Goal: Task Accomplishment & Management: Manage account settings

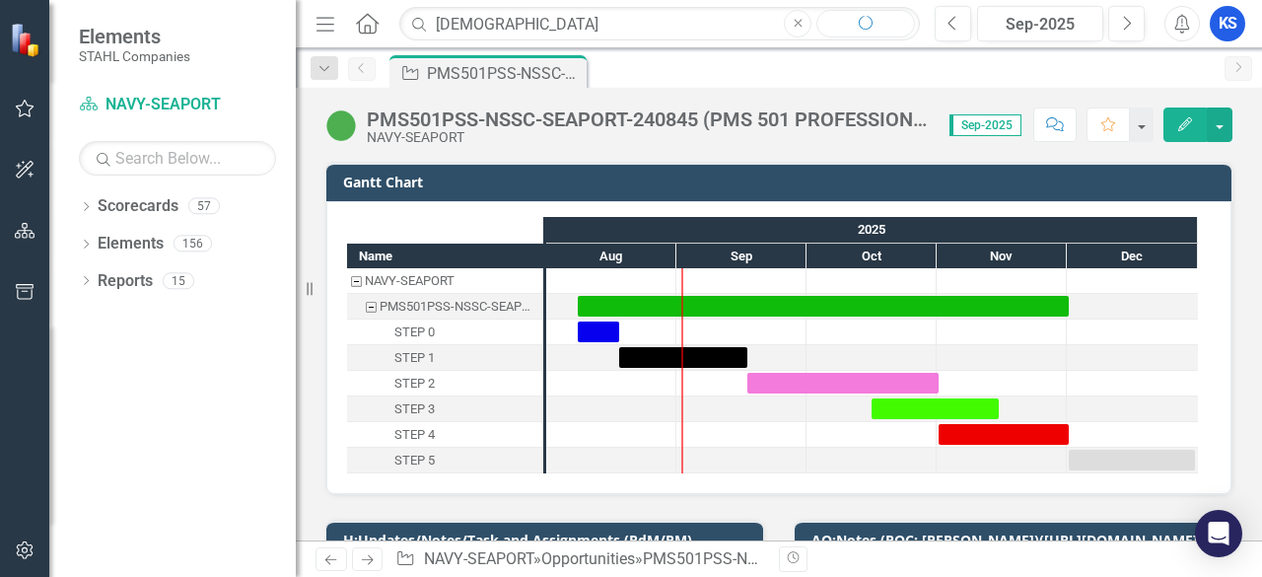
type input "[DEMOGRAPHIC_DATA]"
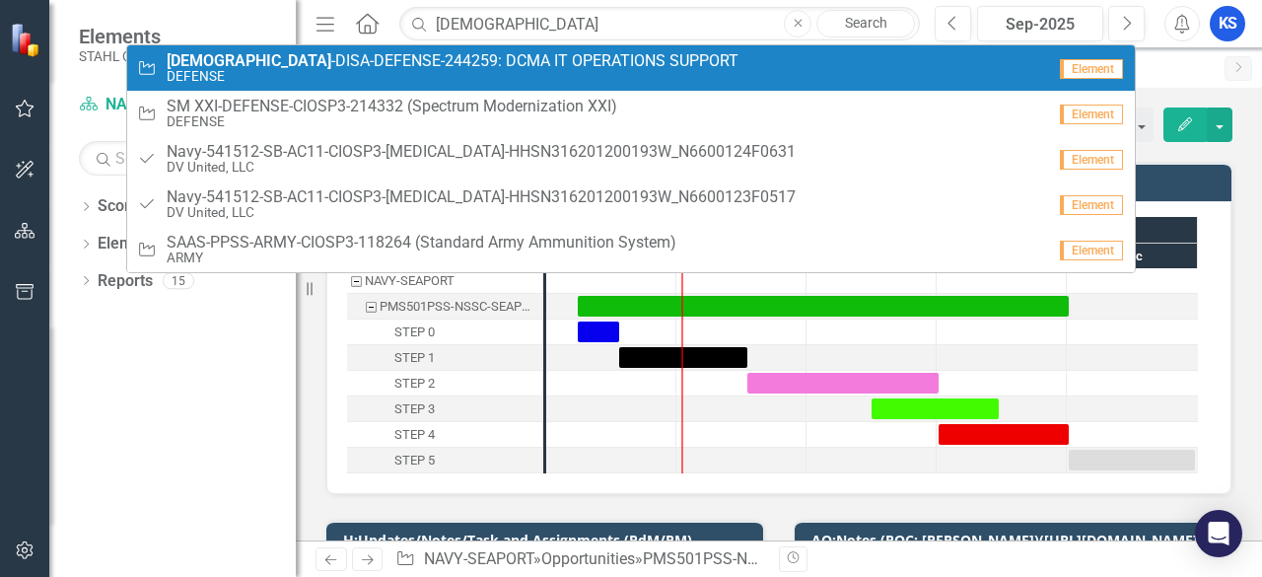
click at [381, 78] on small "DEFENSE" at bounding box center [453, 76] width 572 height 15
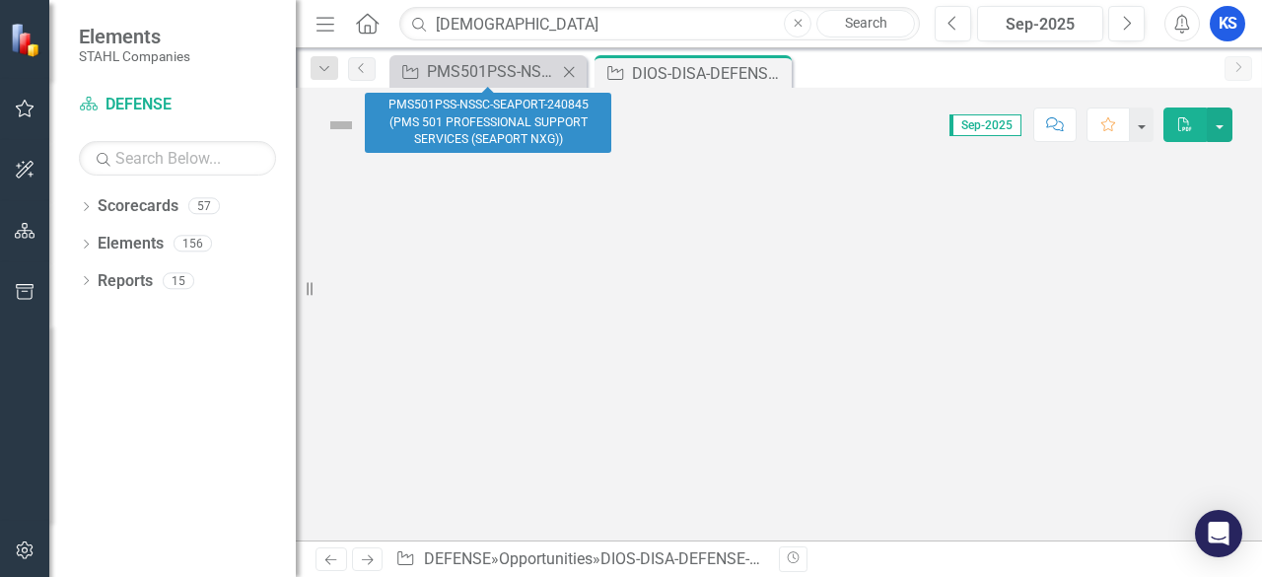
click at [568, 70] on icon "Close" at bounding box center [569, 72] width 20 height 16
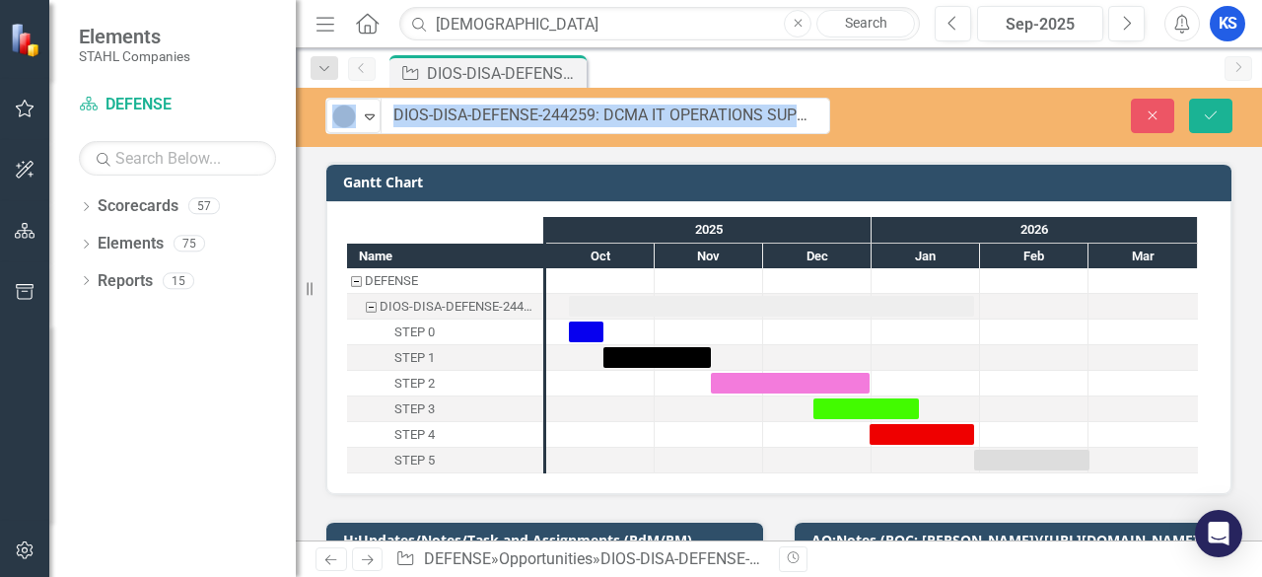
drag, startPoint x: 370, startPoint y: 113, endPoint x: 635, endPoint y: 111, distance: 265.3
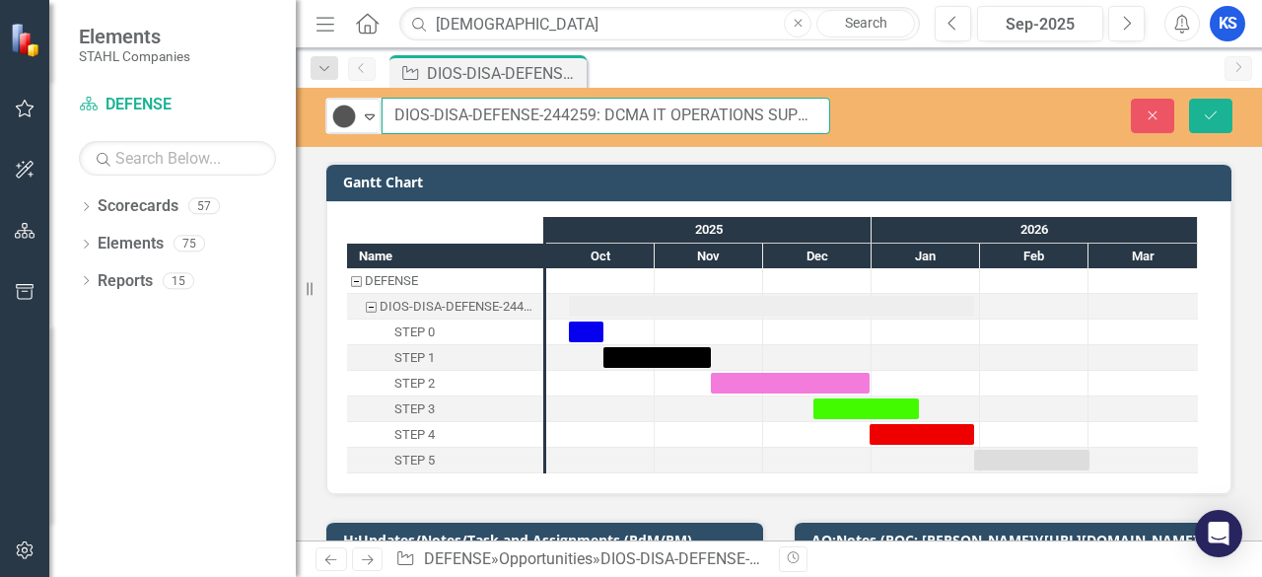
drag, startPoint x: 392, startPoint y: 115, endPoint x: 593, endPoint y: 116, distance: 201.2
click at [593, 116] on input "DIOS-DISA-DEFENSE-244259: DCMA IT OPERATIONS SUPPORT" at bounding box center [606, 116] width 449 height 36
click at [646, 113] on input "DIOS-DISA-DEFENSE-244259: DCMA IT OPERATIONS SUPPORT" at bounding box center [606, 116] width 449 height 36
click at [569, 113] on input "DIOS-DISA-DEFENSE-244259: DCMA IT OPERATIONS SUPPORT" at bounding box center [606, 116] width 449 height 36
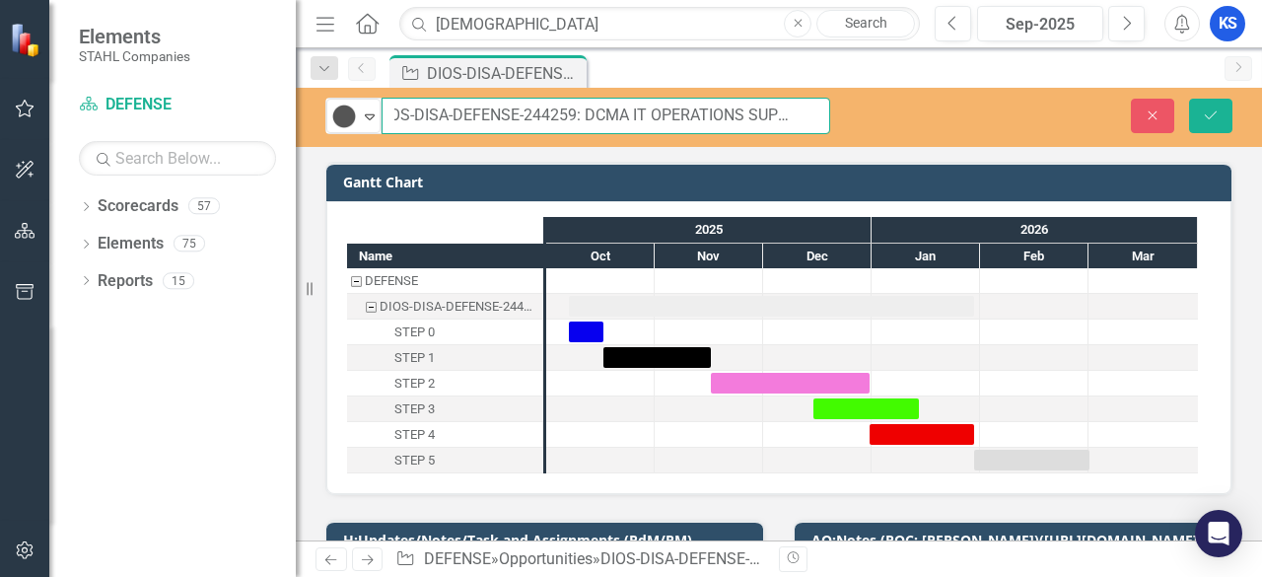
drag, startPoint x: 395, startPoint y: 114, endPoint x: 850, endPoint y: 116, distance: 455.7
click at [850, 116] on div "Tracked Expand DIOS-DISA-DEFENSE-244259: DCMA IT OPERATIONS SUPPORT" at bounding box center [578, 116] width 564 height 36
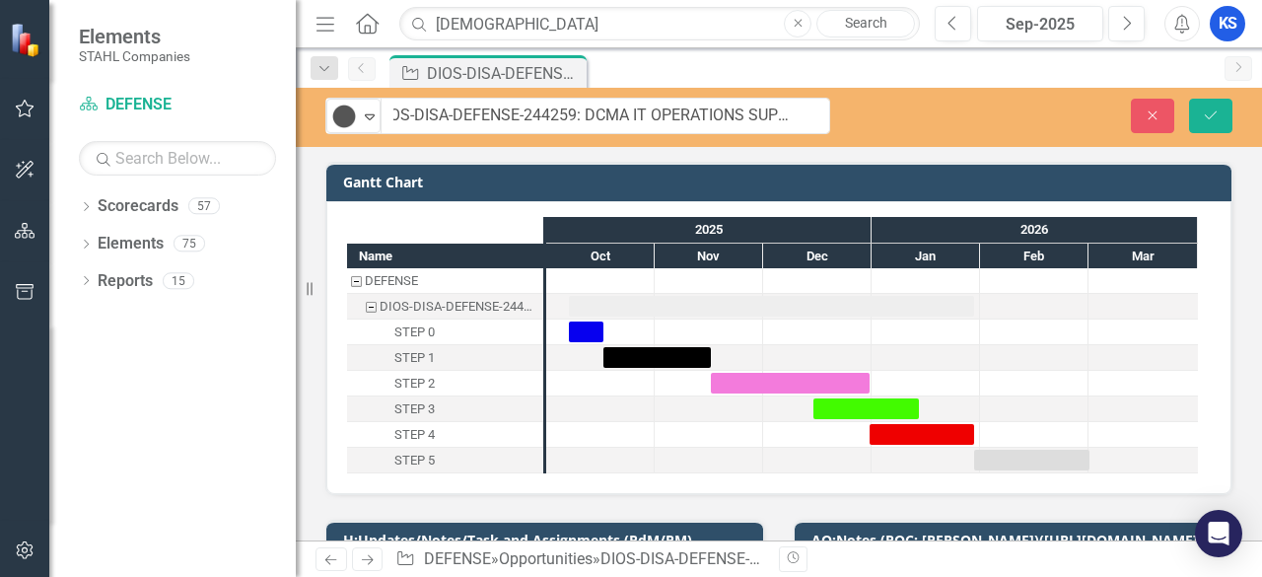
scroll to position [0, 0]
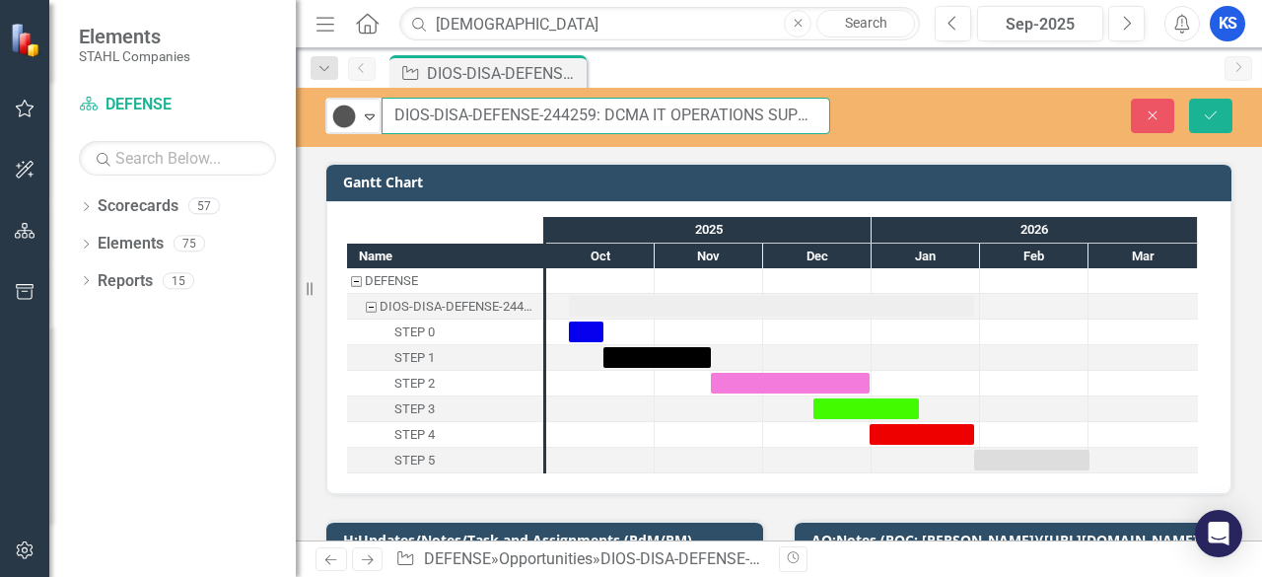
click at [523, 117] on input "DIOS-DISA-DEFENSE-244259: DCMA IT OPERATIONS SUPPORT" at bounding box center [606, 116] width 449 height 36
drag, startPoint x: 392, startPoint y: 112, endPoint x: 594, endPoint y: 121, distance: 202.4
click at [594, 121] on input "DIOS-DISA-DEFENSE-244259: DCMA IT OPERATIONS SUPPORT" at bounding box center [606, 116] width 449 height 36
click at [471, 112] on input "DIOS-DISA-DEFENSE-244259: DCMA IT OPERATIONS SUPPORT" at bounding box center [606, 116] width 449 height 36
drag, startPoint x: 591, startPoint y: 114, endPoint x: 416, endPoint y: 105, distance: 174.8
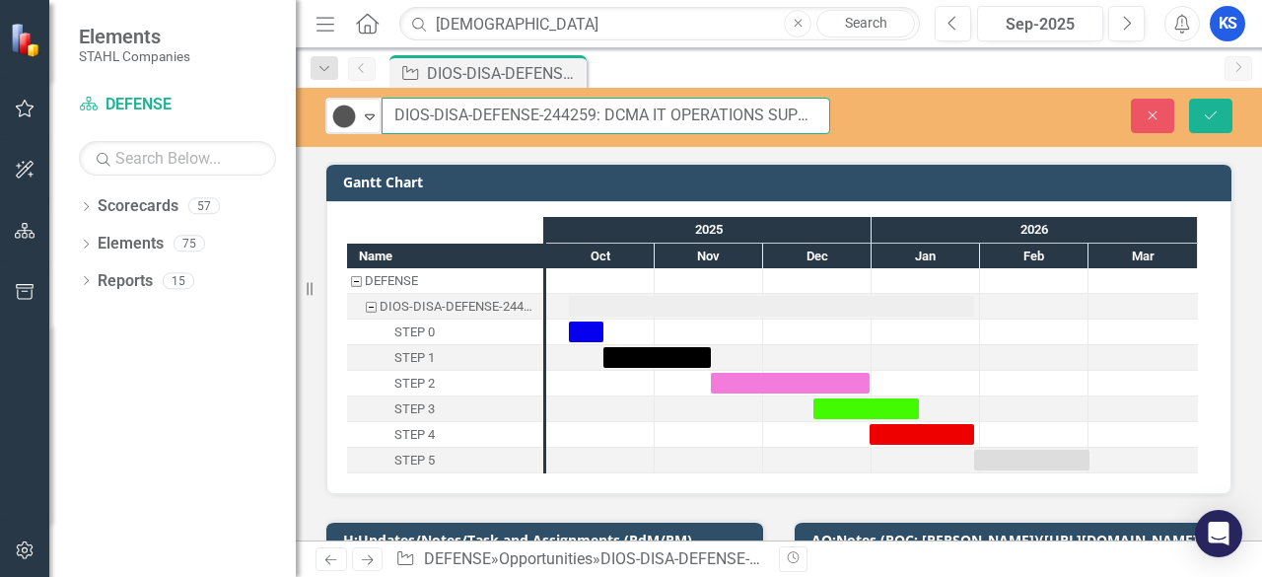
click at [419, 104] on input "DIOS-DISA-DEFENSE-244259: DCMA IT OPERATIONS SUPPORT" at bounding box center [606, 116] width 449 height 36
click at [404, 113] on input "DIOS-DISA-DEFENSE-244259: DCMA IT OPERATIONS SUPPORT" at bounding box center [606, 116] width 449 height 36
drag, startPoint x: 394, startPoint y: 111, endPoint x: 586, endPoint y: 128, distance: 193.0
click at [592, 117] on input "DIOS-DISA-DEFENSE-244259: DCMA IT OPERATIONS SUPPORT" at bounding box center [606, 116] width 449 height 36
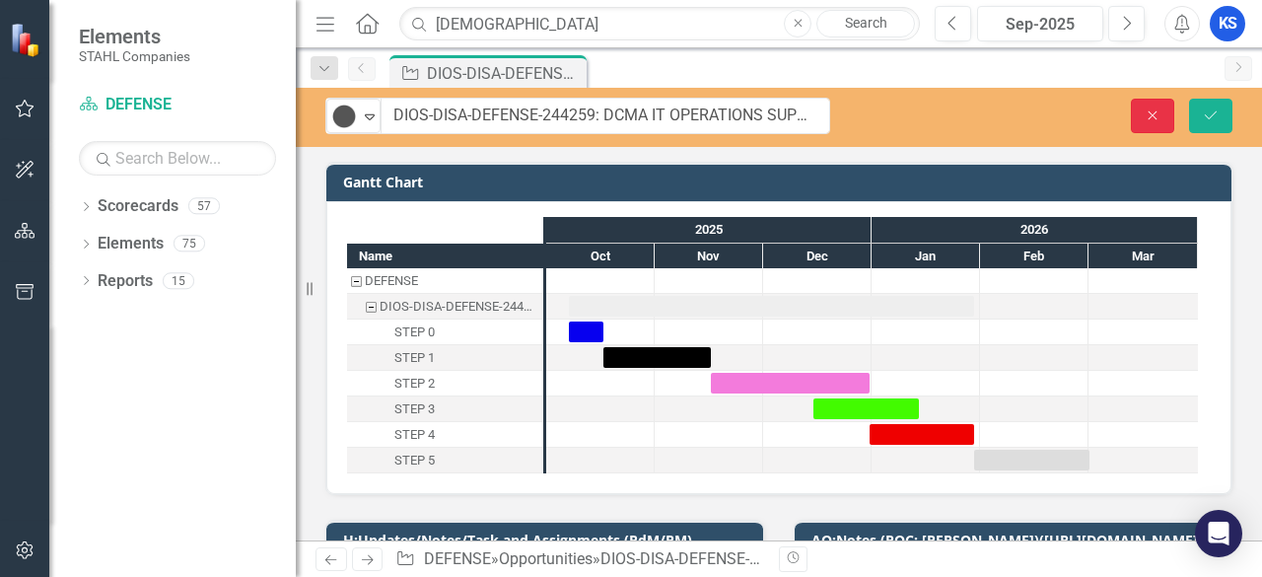
click at [1157, 109] on icon "Close" at bounding box center [1153, 115] width 18 height 14
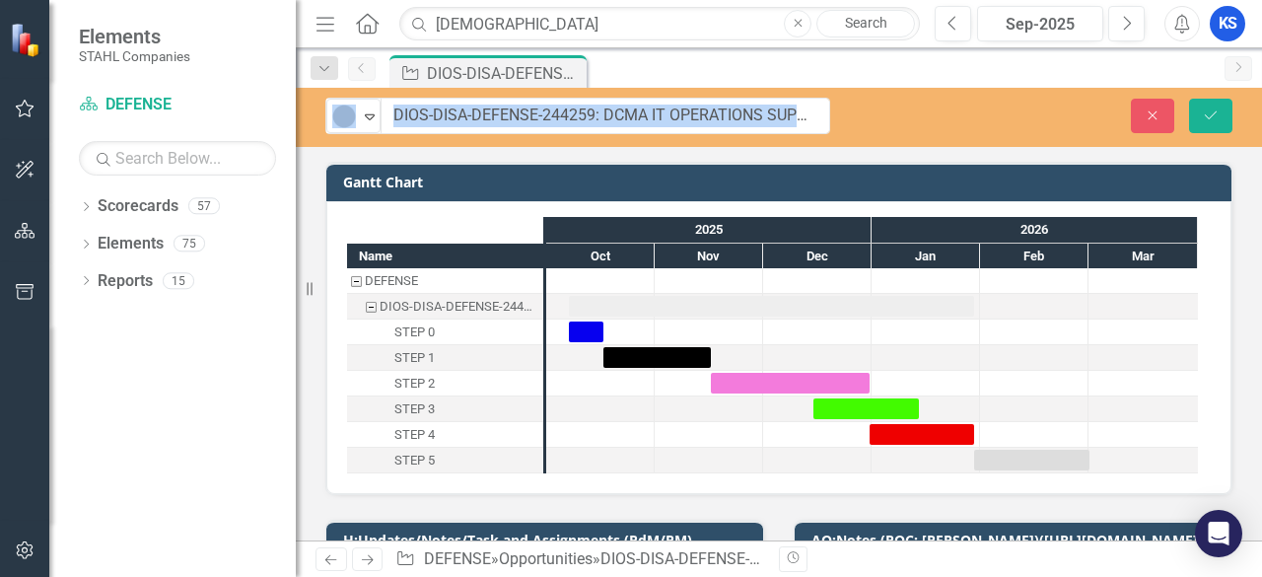
drag, startPoint x: 367, startPoint y: 116, endPoint x: 614, endPoint y: 116, distance: 247.5
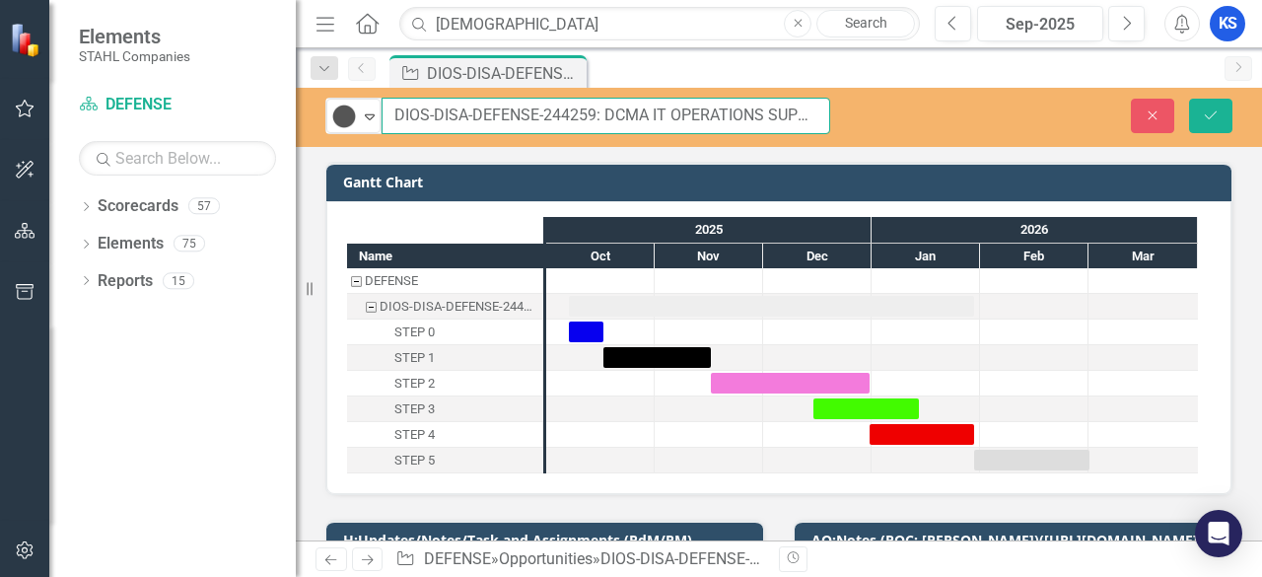
drag, startPoint x: 594, startPoint y: 115, endPoint x: 385, endPoint y: 115, distance: 209.1
click at [385, 115] on input "DIOS-DISA-DEFENSE-244259: DCMA IT OPERATIONS SUPPORT" at bounding box center [606, 116] width 449 height 36
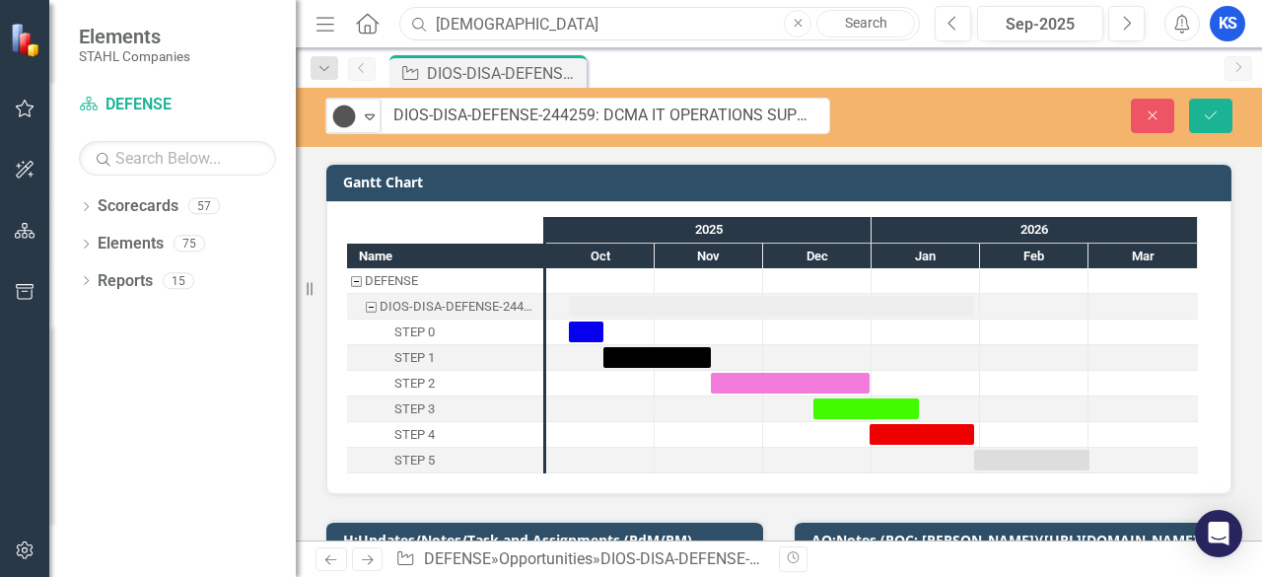
drag, startPoint x: 495, startPoint y: 27, endPoint x: 318, endPoint y: 19, distance: 177.7
click at [318, 19] on div "Menu Home Search [DEMOGRAPHIC_DATA] Close Search" at bounding box center [613, 23] width 605 height 37
paste input "text"
click at [489, 38] on input "text" at bounding box center [659, 24] width 521 height 35
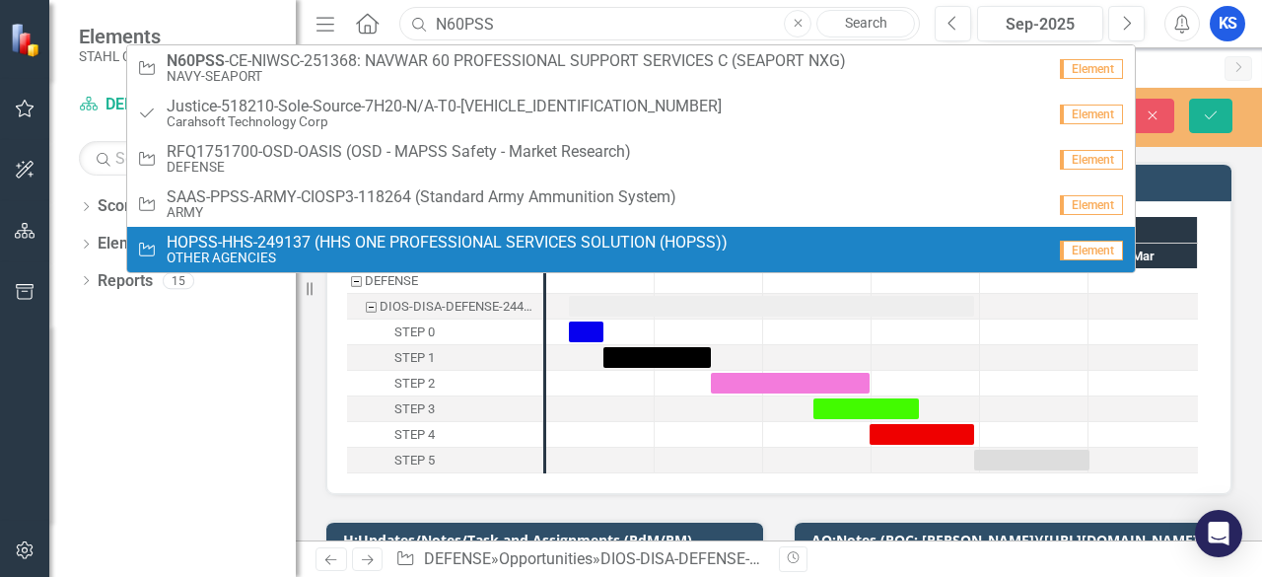
scroll to position [99, 0]
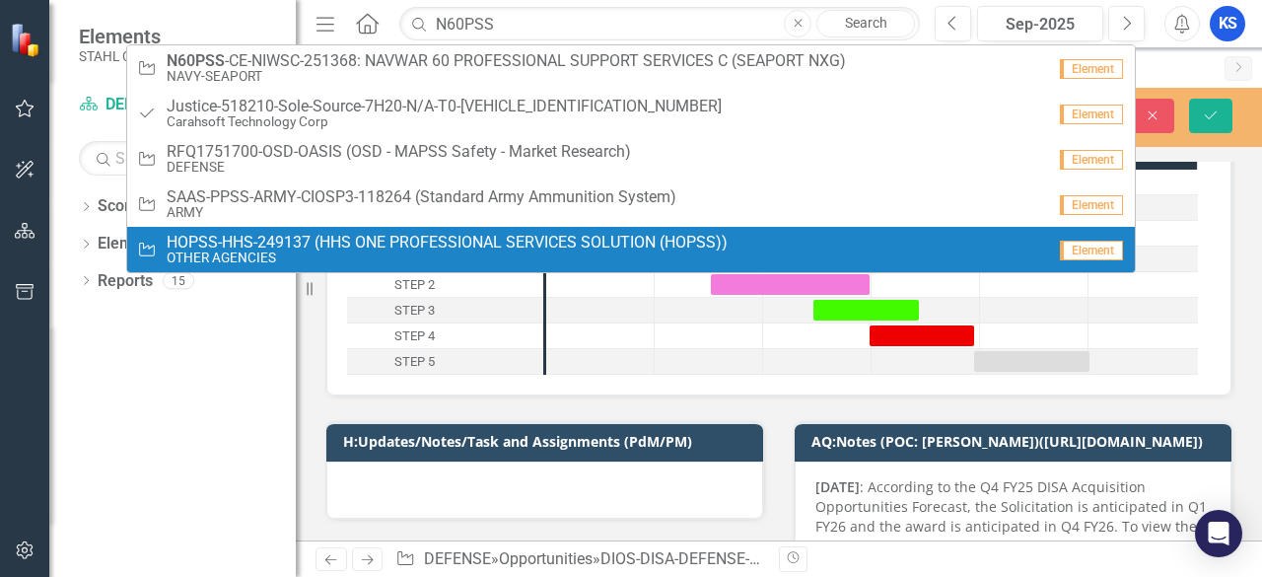
click at [202, 389] on div "Dropdown Scorecards 57 Dropdown [PERSON_NAME] Companies Dropdown ARMY ITES-3s D…" at bounding box center [172, 383] width 247 height 387
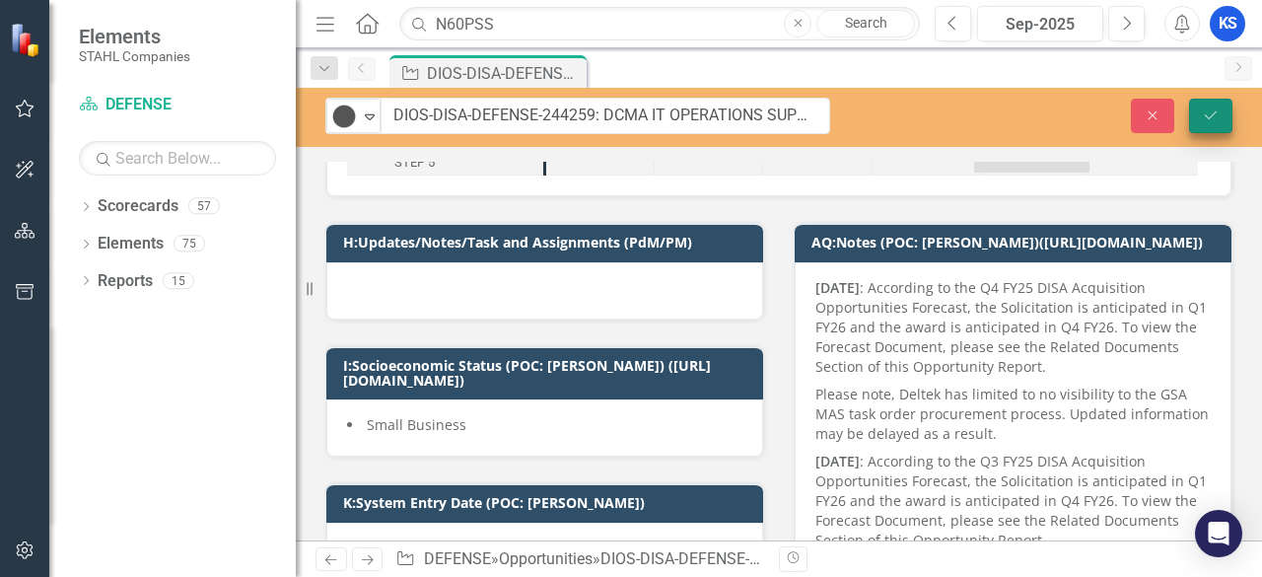
scroll to position [296, 0]
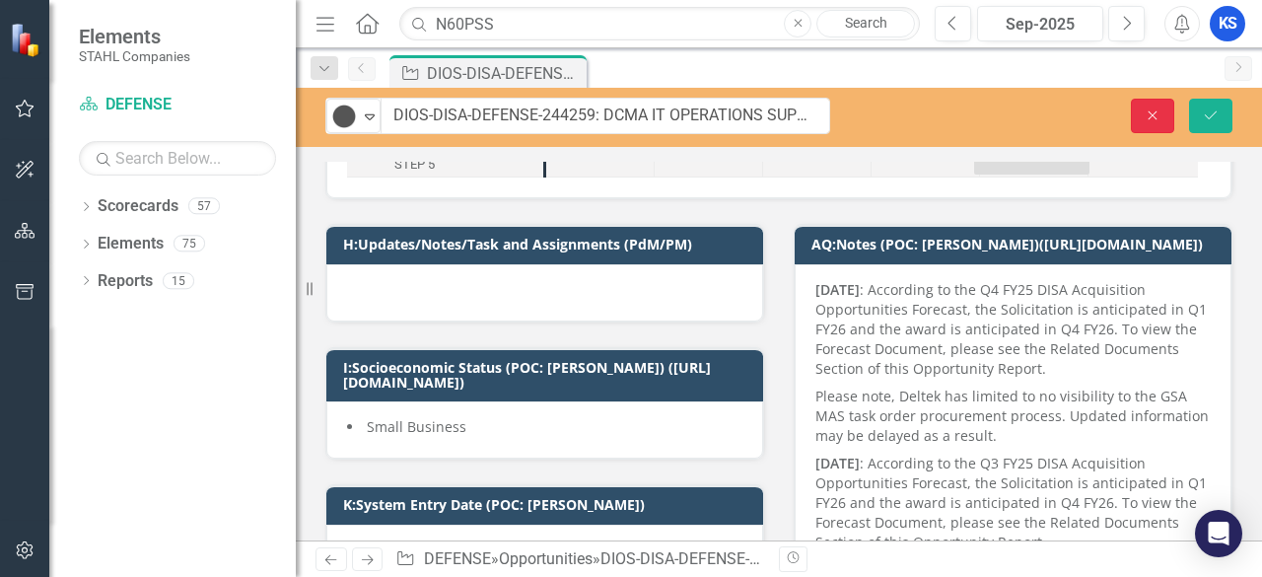
click at [1161, 111] on icon "Close" at bounding box center [1153, 115] width 18 height 14
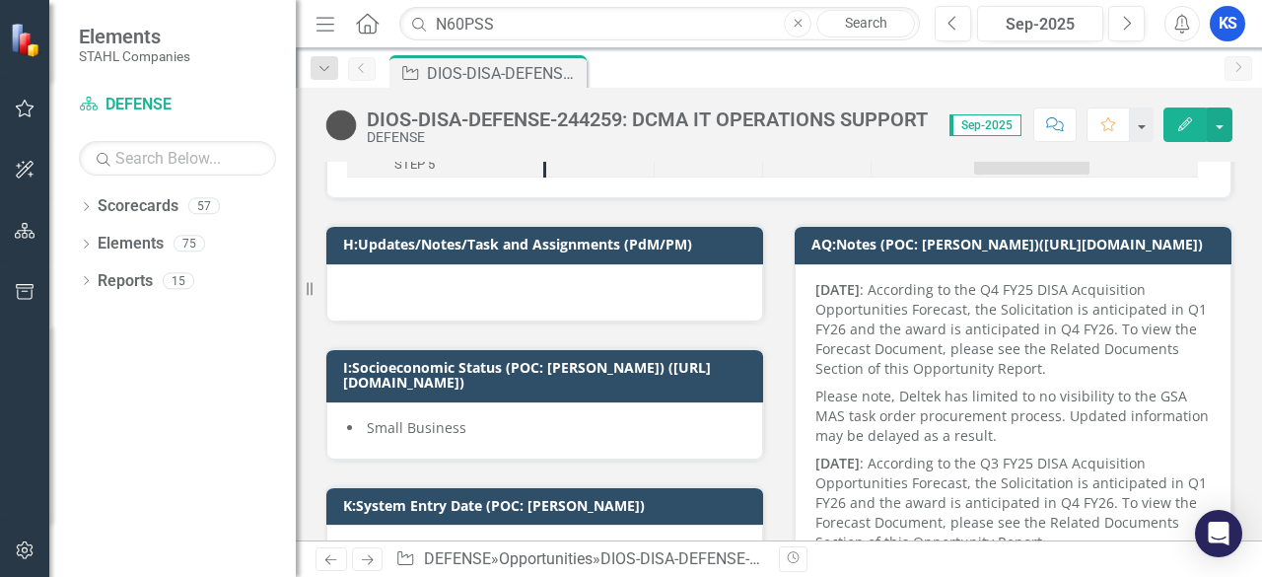
click at [450, 412] on div "Small Business" at bounding box center [544, 430] width 437 height 57
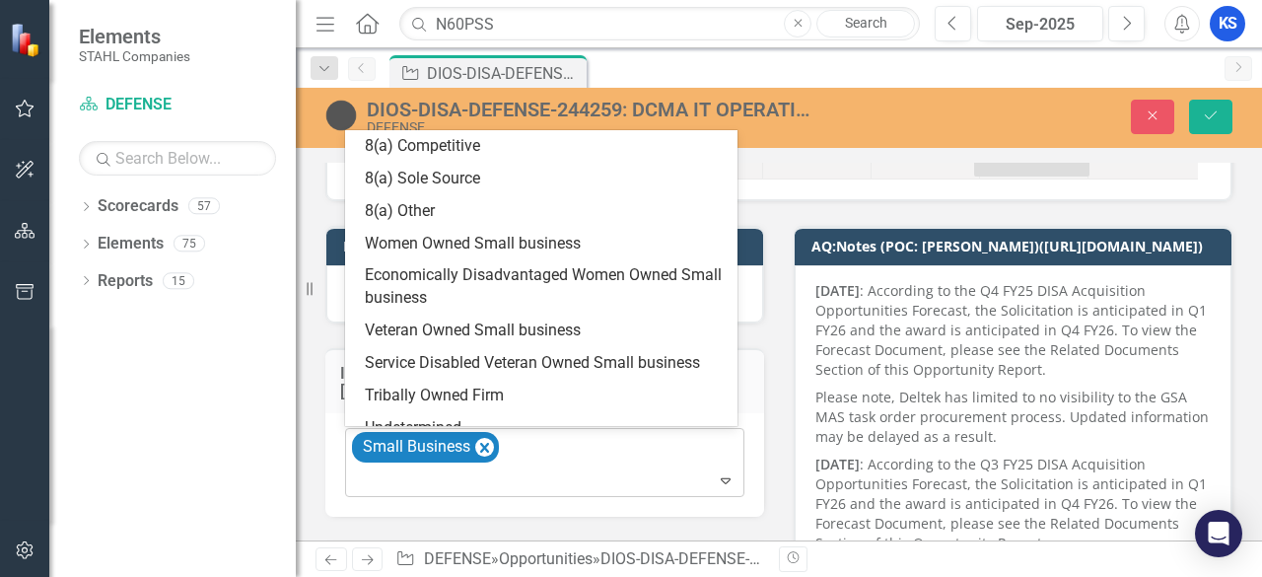
click at [716, 481] on icon "Expand" at bounding box center [726, 480] width 20 height 16
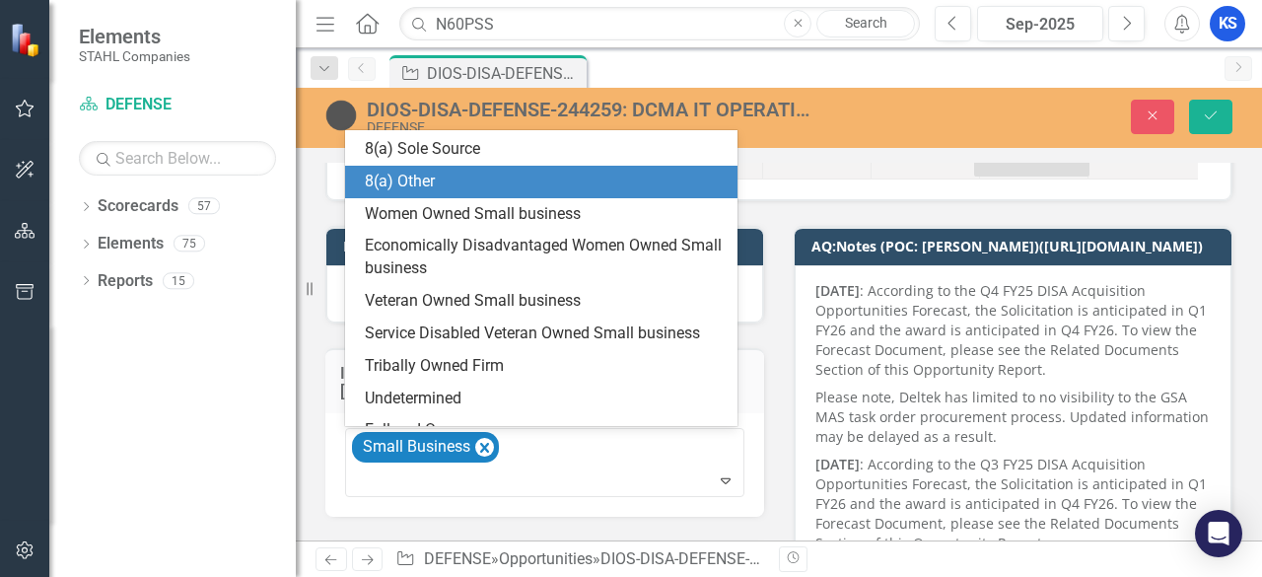
click at [432, 194] on div "8(a) Other" at bounding box center [541, 182] width 393 height 33
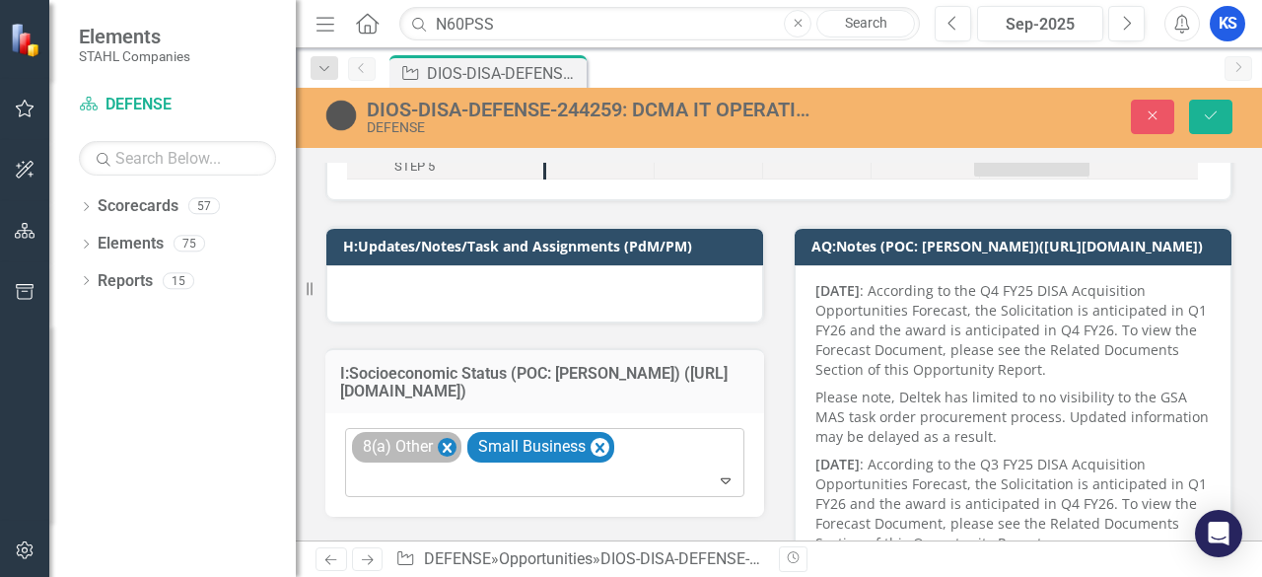
click at [451, 449] on icon "Remove 8(a) Other" at bounding box center [447, 448] width 9 height 10
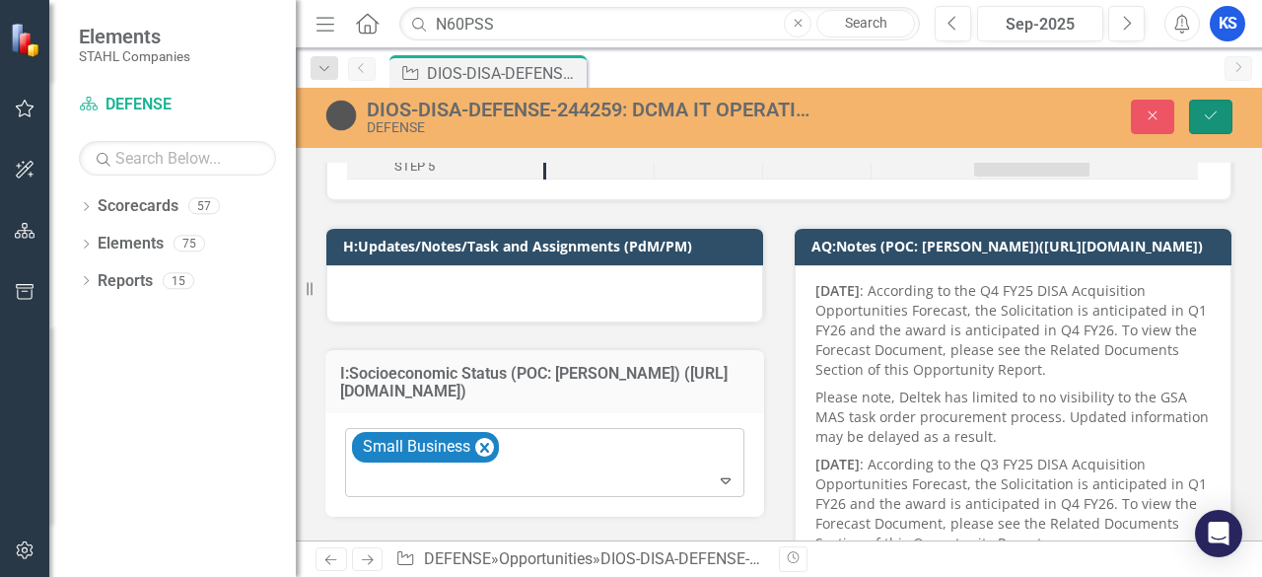
click at [1224, 114] on button "Save" at bounding box center [1210, 117] width 43 height 35
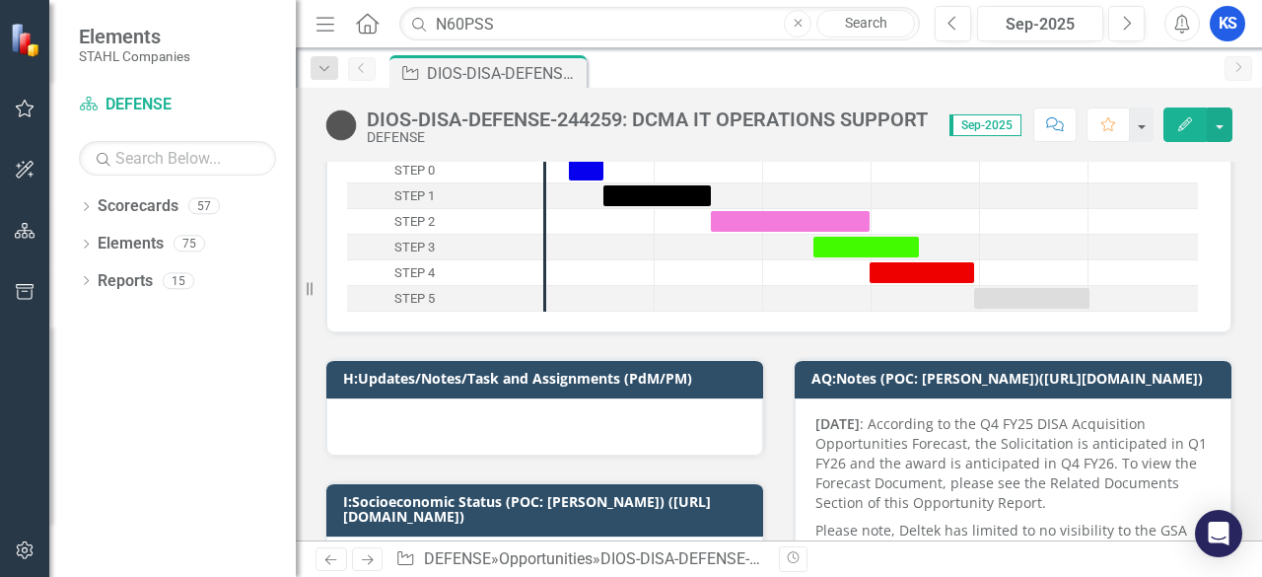
scroll to position [0, 0]
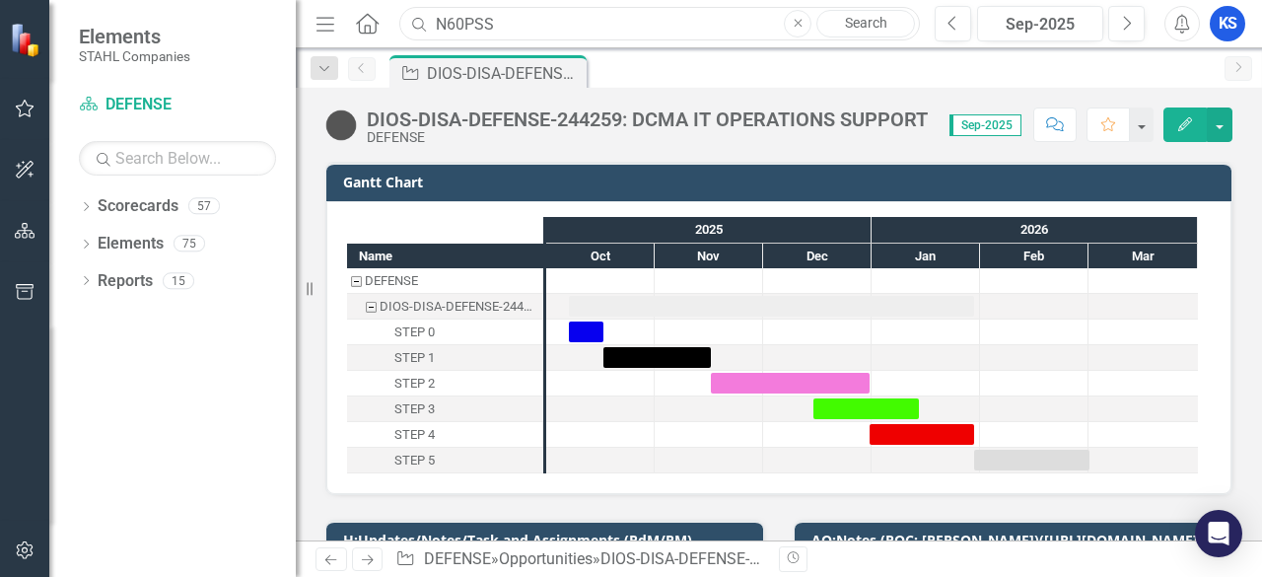
click at [516, 18] on input "N60PSS" at bounding box center [659, 24] width 521 height 35
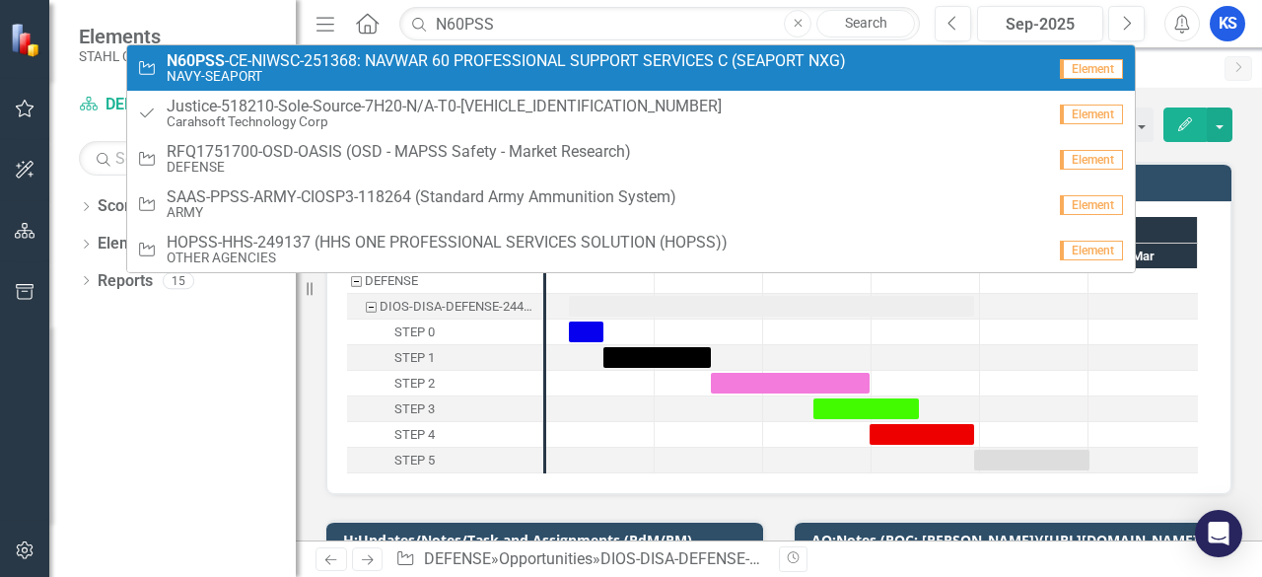
click at [427, 68] on span "N60PSS -CE-NIWSC-251368: NAVWAR 60 PROFESSIONAL SUPPORT SERVICES C (SEAPORT NXG)" at bounding box center [507, 61] width 680 height 18
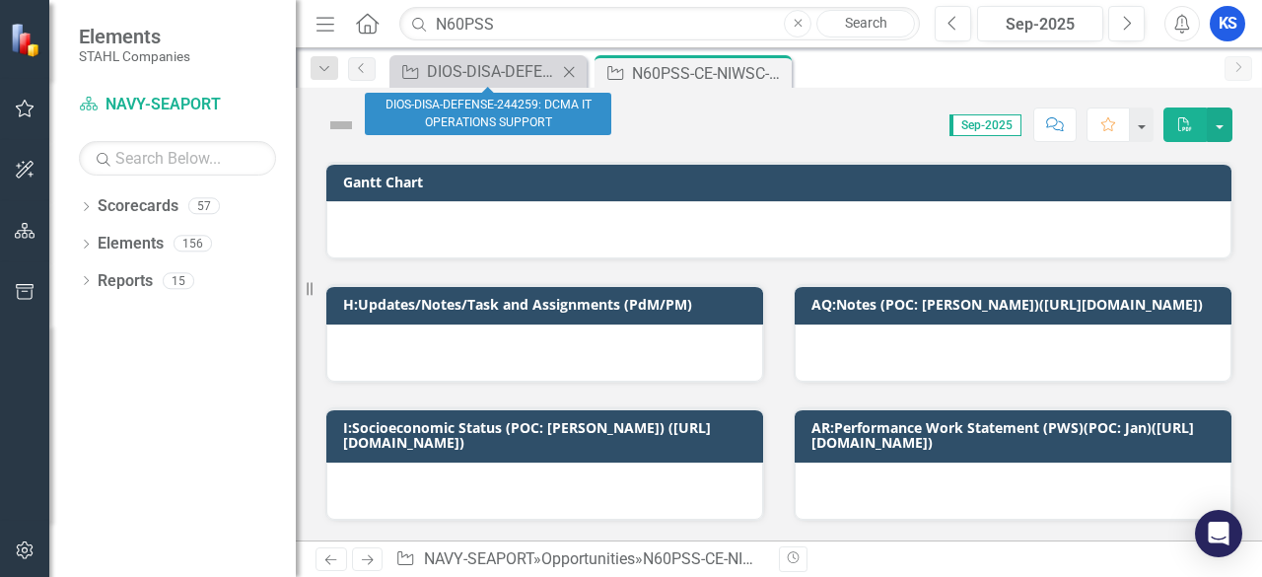
click at [568, 73] on icon at bounding box center [569, 71] width 11 height 11
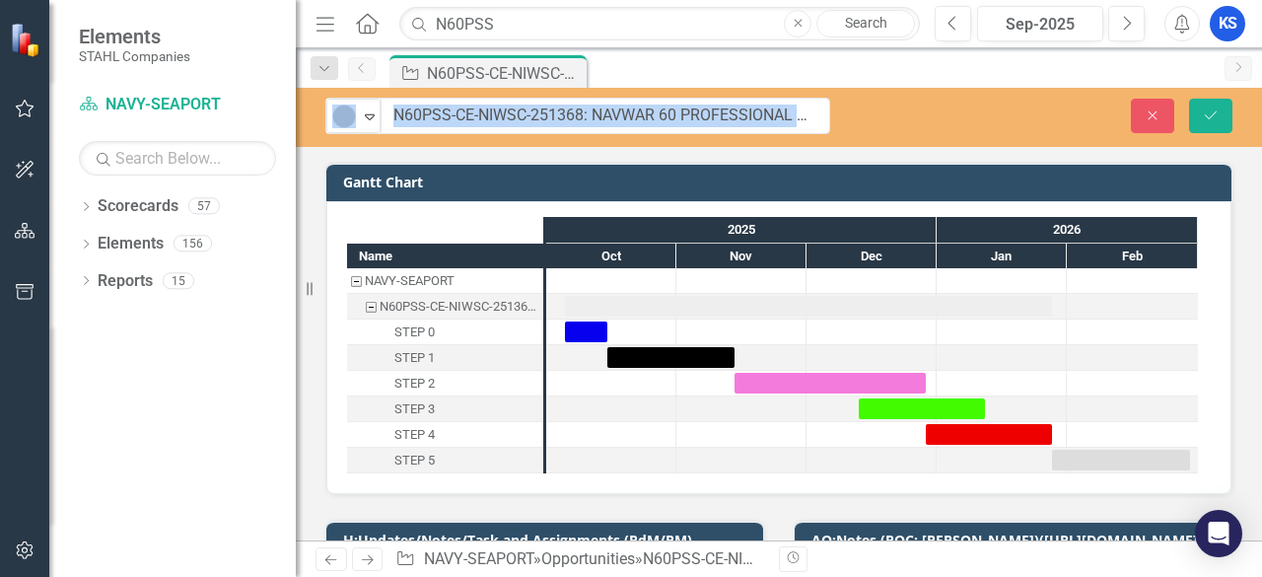
drag, startPoint x: 367, startPoint y: 119, endPoint x: 609, endPoint y: 115, distance: 241.7
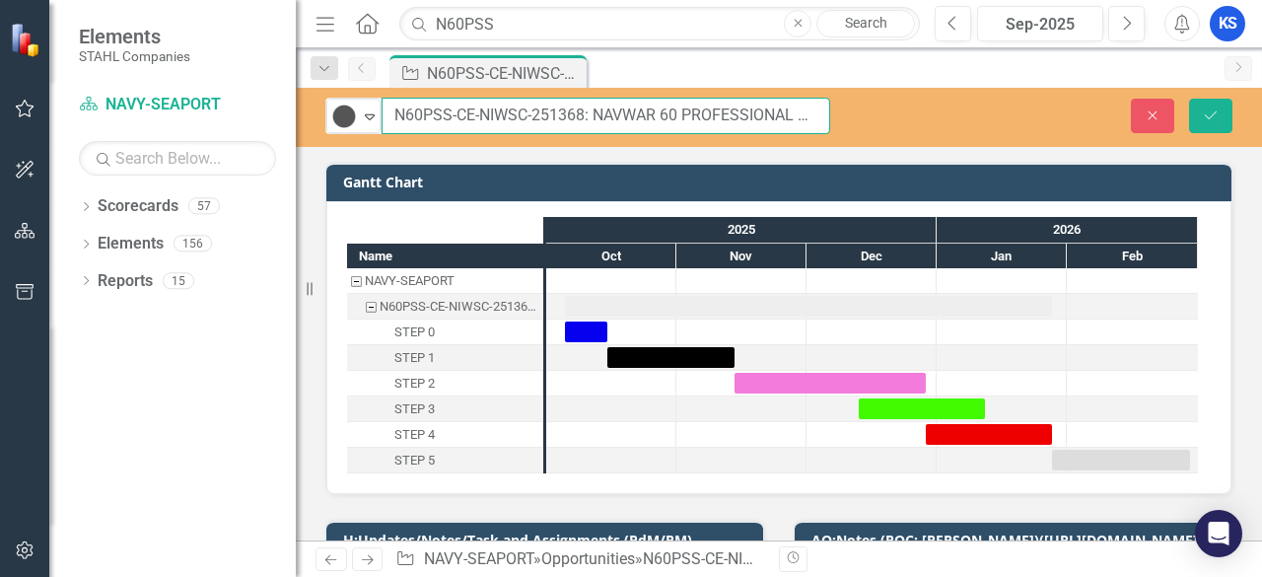
drag, startPoint x: 584, startPoint y: 113, endPoint x: 387, endPoint y: 113, distance: 197.3
click at [387, 113] on input "N60PSS-CE-NIWSC-251368: NAVWAR 60 PROFESSIONAL SUPPORT SERVICES C (SEAPORT NXG)" at bounding box center [606, 116] width 449 height 36
click at [649, 119] on input "N60PSS-CE-NIWSC-251368: NAVWAR 60 PROFESSIONAL SUPPORT SERVICES C (SEAPORT NXG)" at bounding box center [606, 116] width 449 height 36
click at [456, 115] on input "N60PSS-CE-NIWSC-251368: NAVWAR 60 PROFESSIONAL SUPPORT SERVICES C (SEAPORT NXG)" at bounding box center [606, 116] width 449 height 36
drag, startPoint x: 396, startPoint y: 110, endPoint x: 582, endPoint y: 108, distance: 185.4
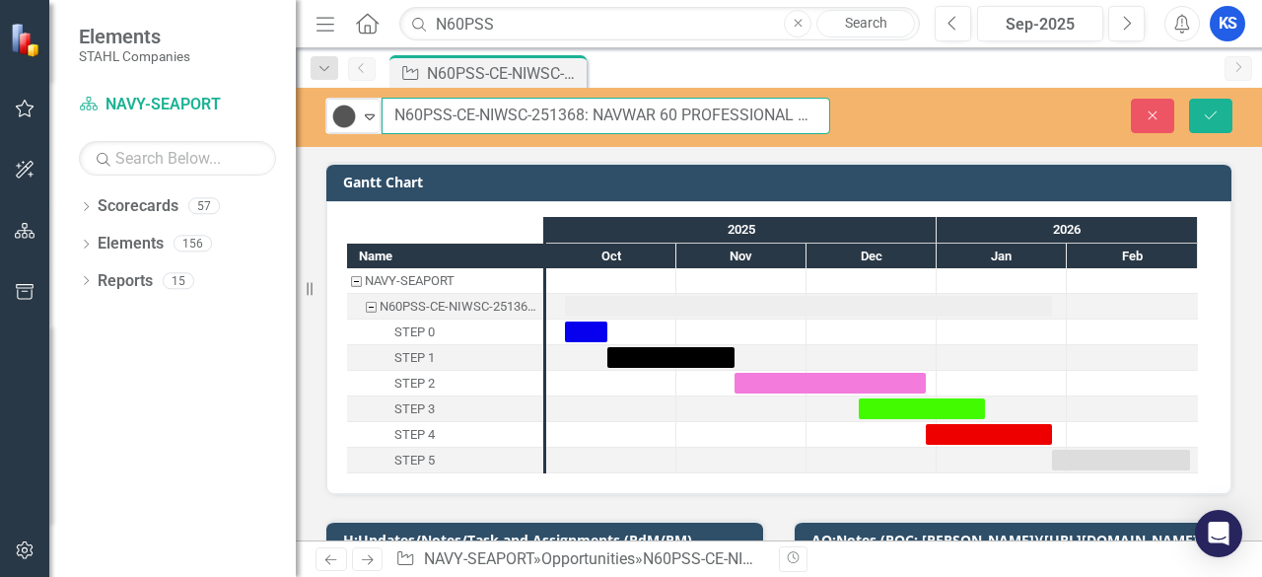
click at [582, 108] on input "N60PSS-CE-NIWSC-251368: NAVWAR 60 PROFESSIONAL SUPPORT SERVICES C (SEAPORT NXG)" at bounding box center [606, 116] width 449 height 36
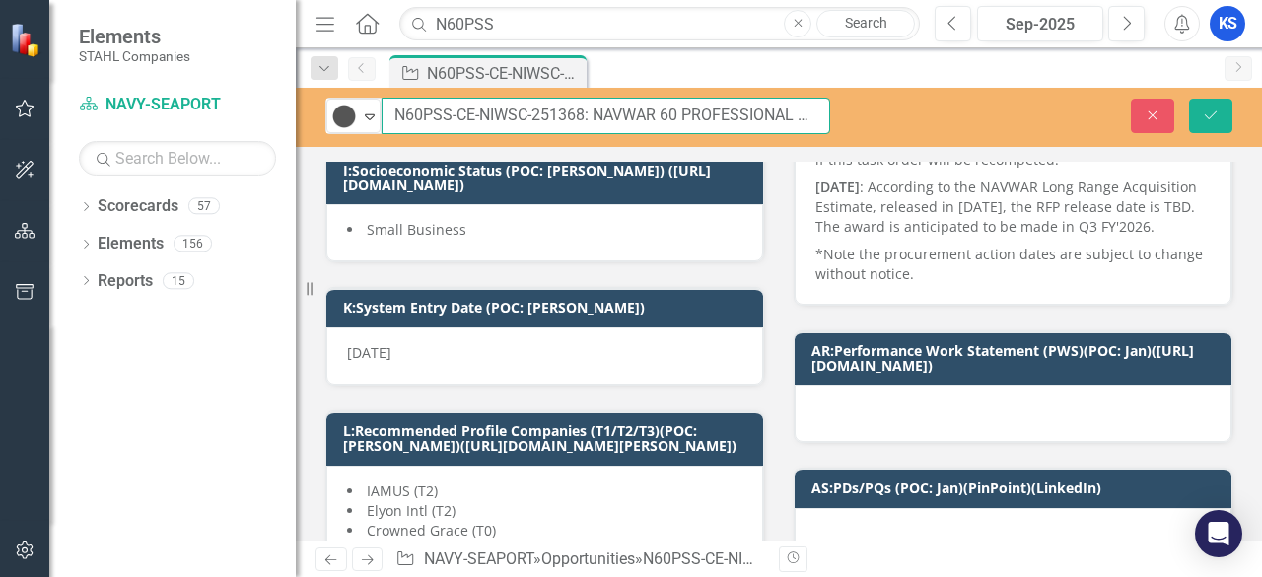
scroll to position [395, 0]
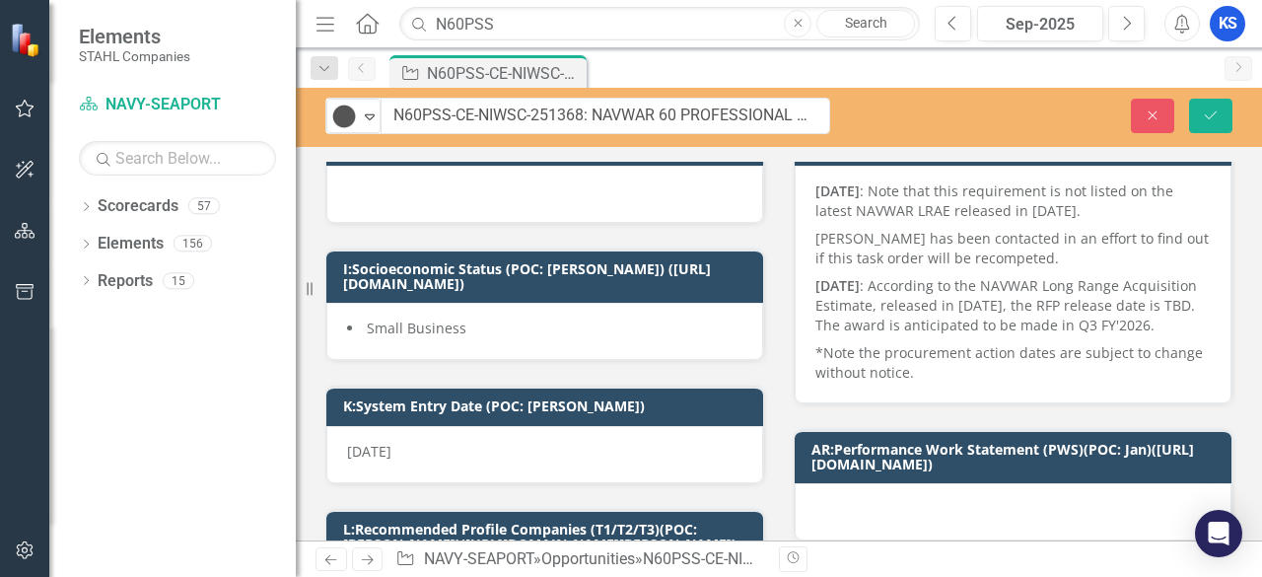
click at [414, 328] on span "Small Business" at bounding box center [417, 328] width 100 height 19
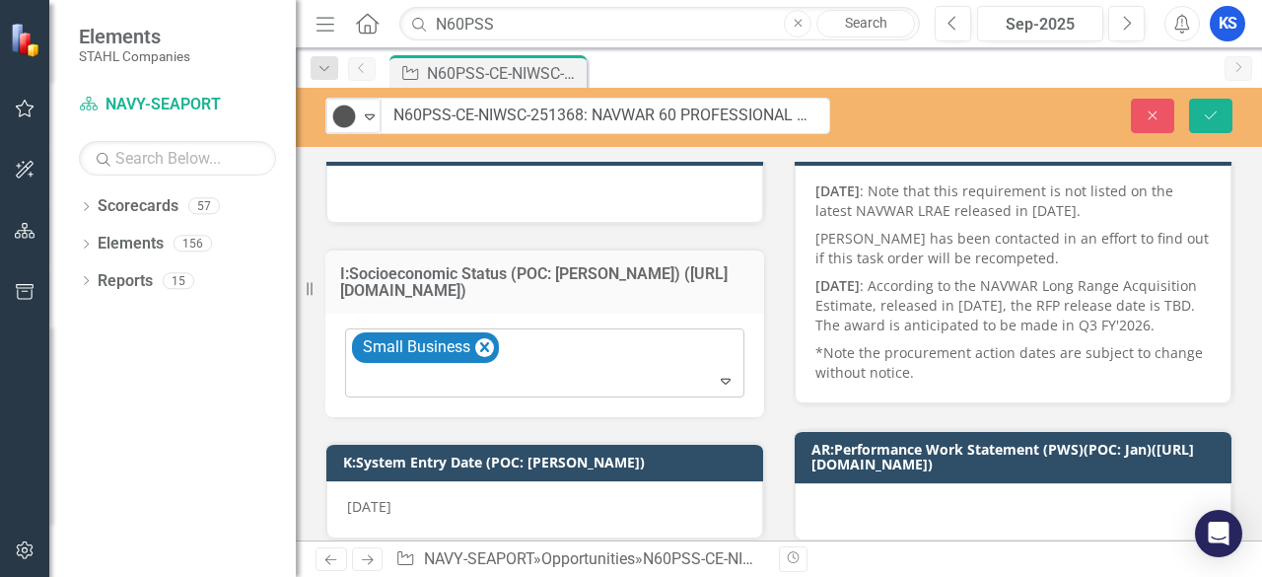
click at [718, 373] on icon "Expand" at bounding box center [726, 381] width 20 height 16
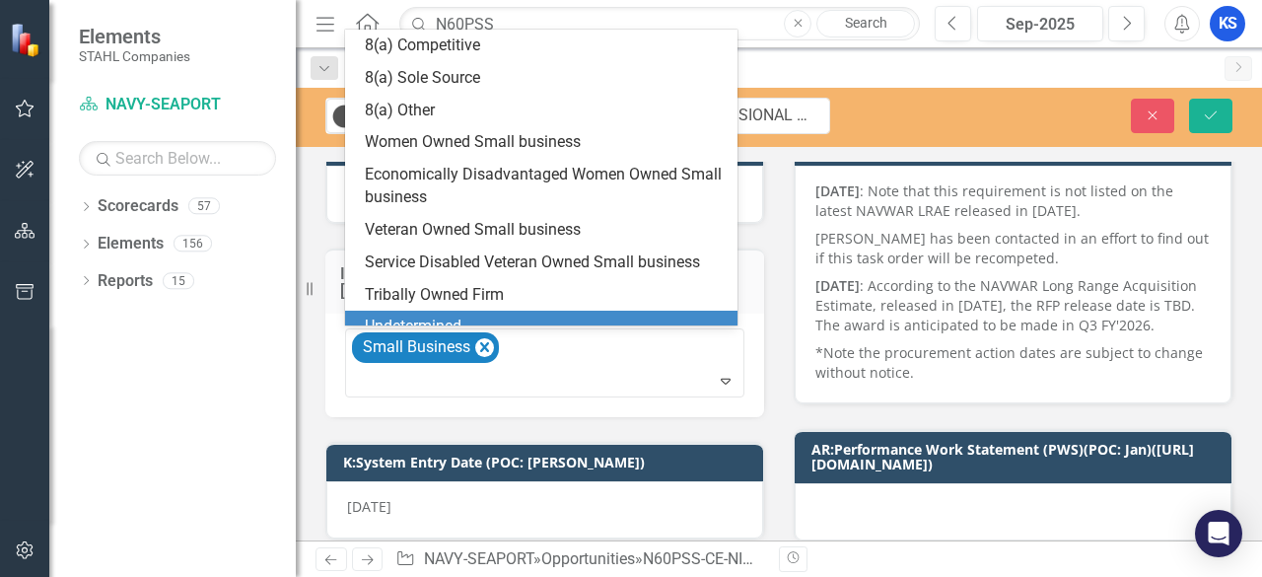
scroll to position [30, 0]
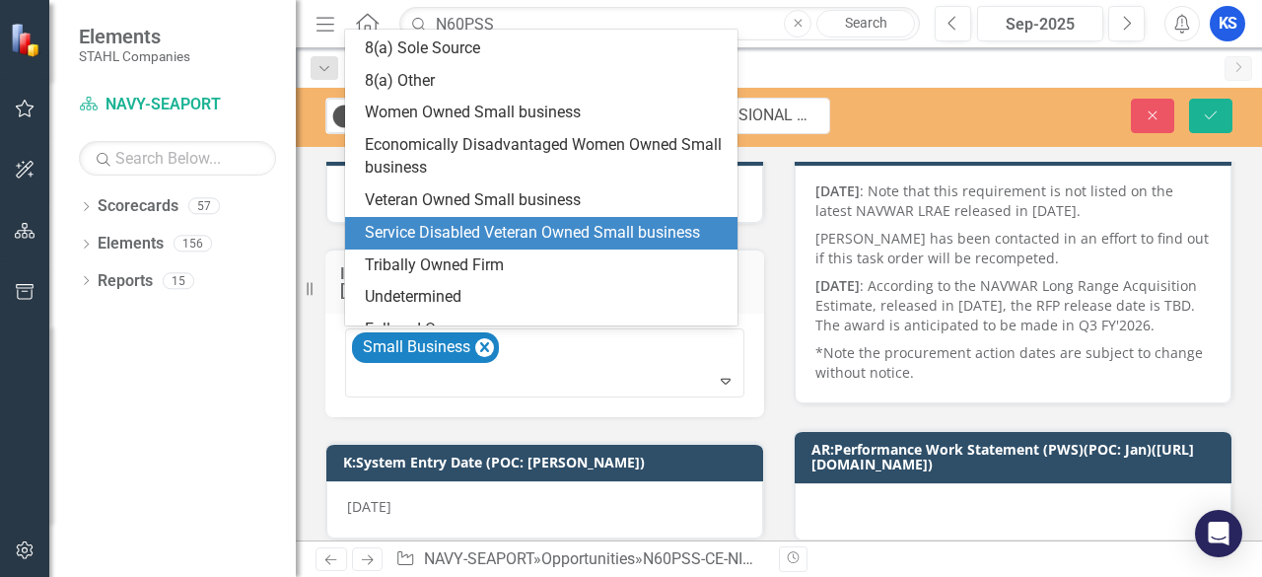
click at [471, 233] on div "Service Disabled Veteran Owned Small business" at bounding box center [545, 233] width 361 height 23
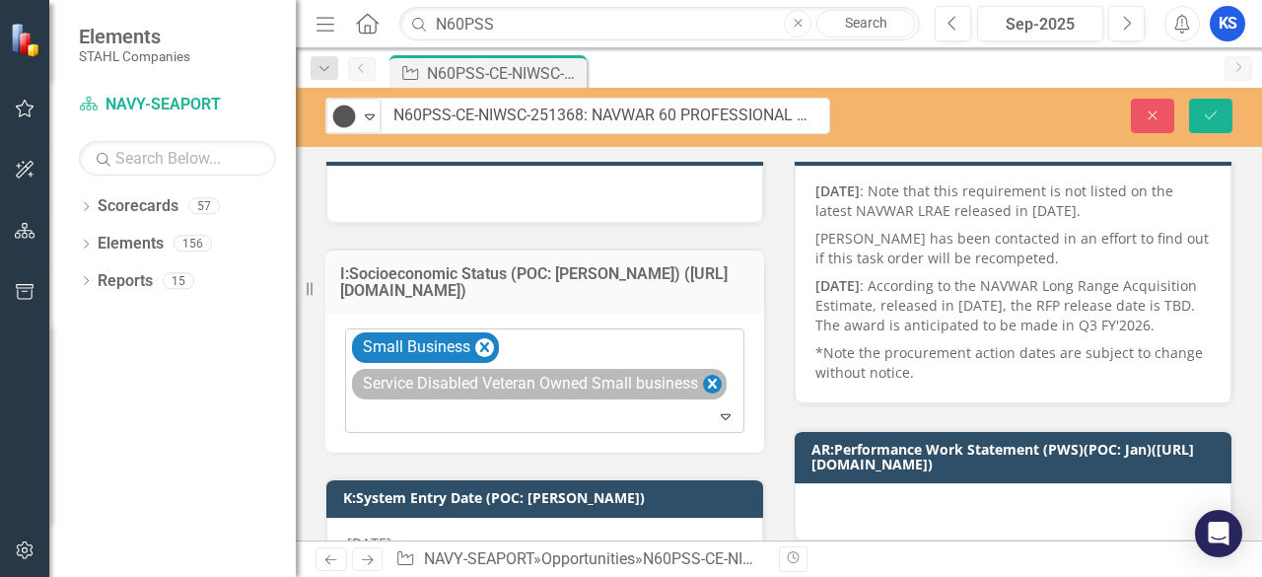
click at [708, 380] on icon "Remove Service Disabled Veteran Owned Small business" at bounding box center [712, 384] width 19 height 25
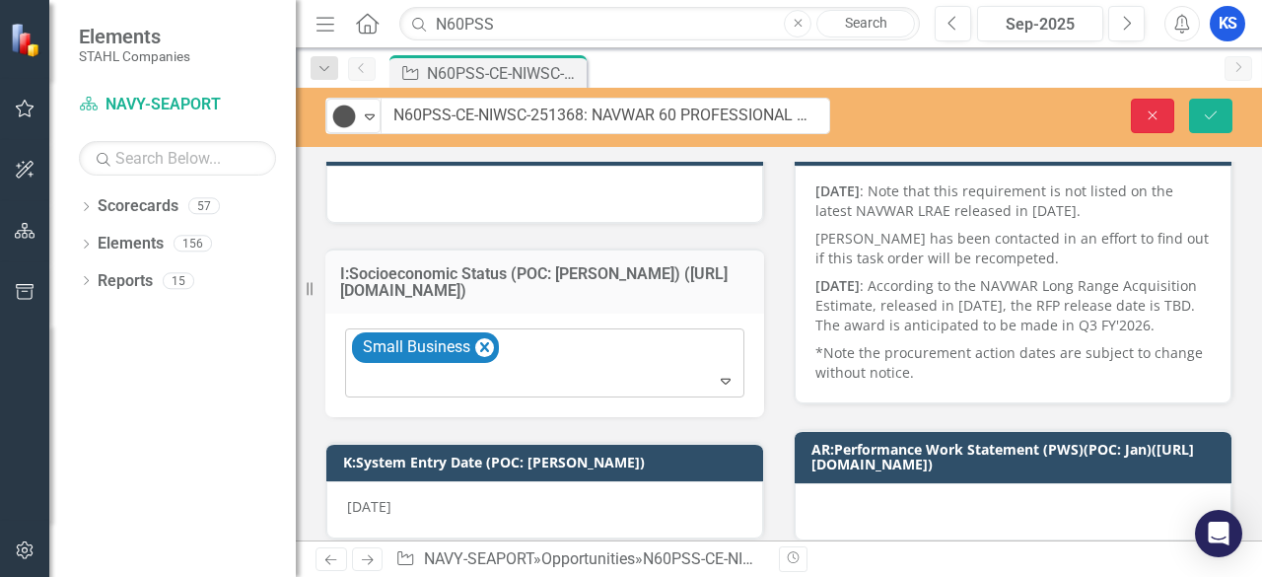
click at [1160, 121] on button "Close" at bounding box center [1152, 116] width 43 height 35
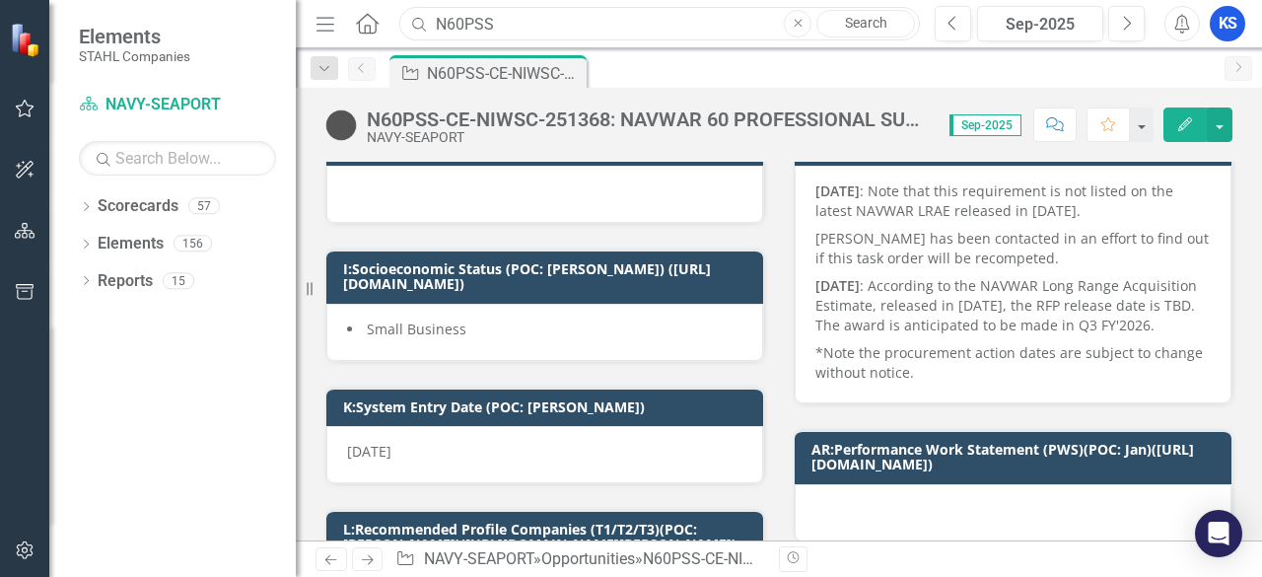
drag, startPoint x: 508, startPoint y: 25, endPoint x: 339, endPoint y: 23, distance: 168.7
click at [339, 23] on div "Menu Home Search N60PSS Close Search" at bounding box center [613, 23] width 605 height 37
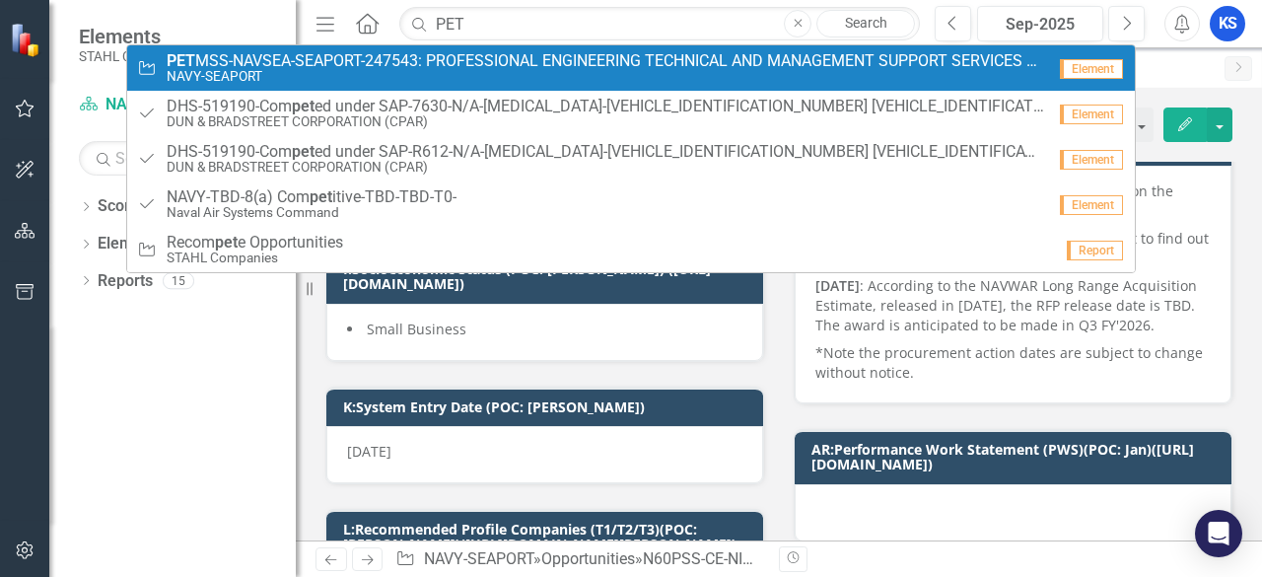
click at [302, 56] on span "PET MSS-NAVSEA-SEAPORT-247543: PROFESSIONAL ENGINEERING TECHNICAL AND MANAGEMEN…" at bounding box center [606, 61] width 879 height 18
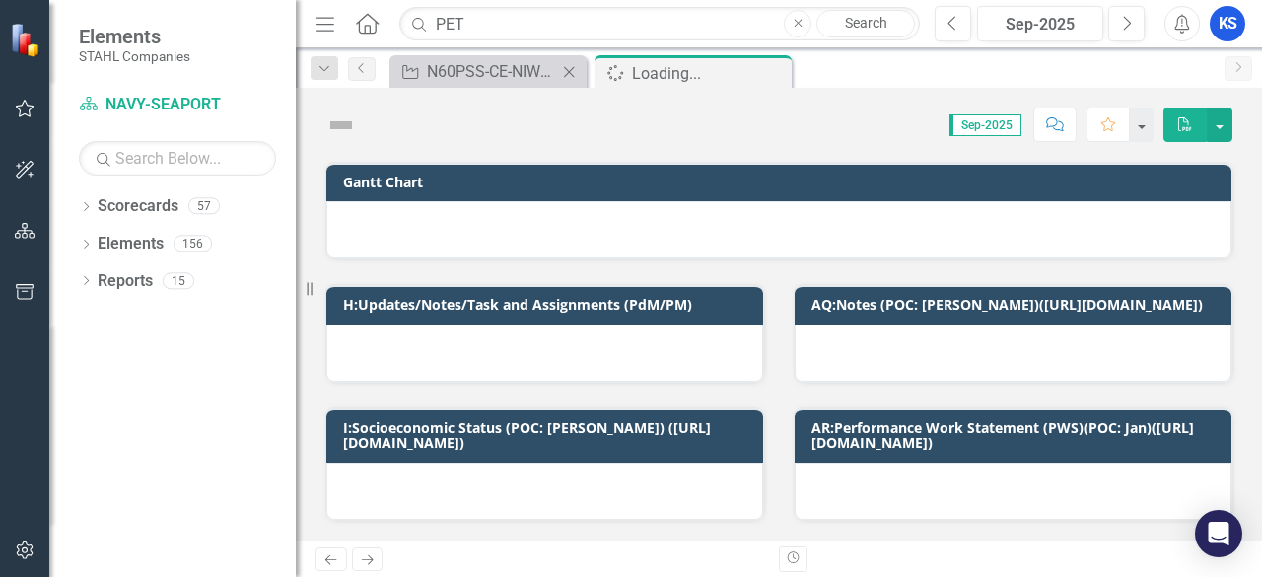
click at [568, 74] on icon "Close" at bounding box center [569, 72] width 20 height 16
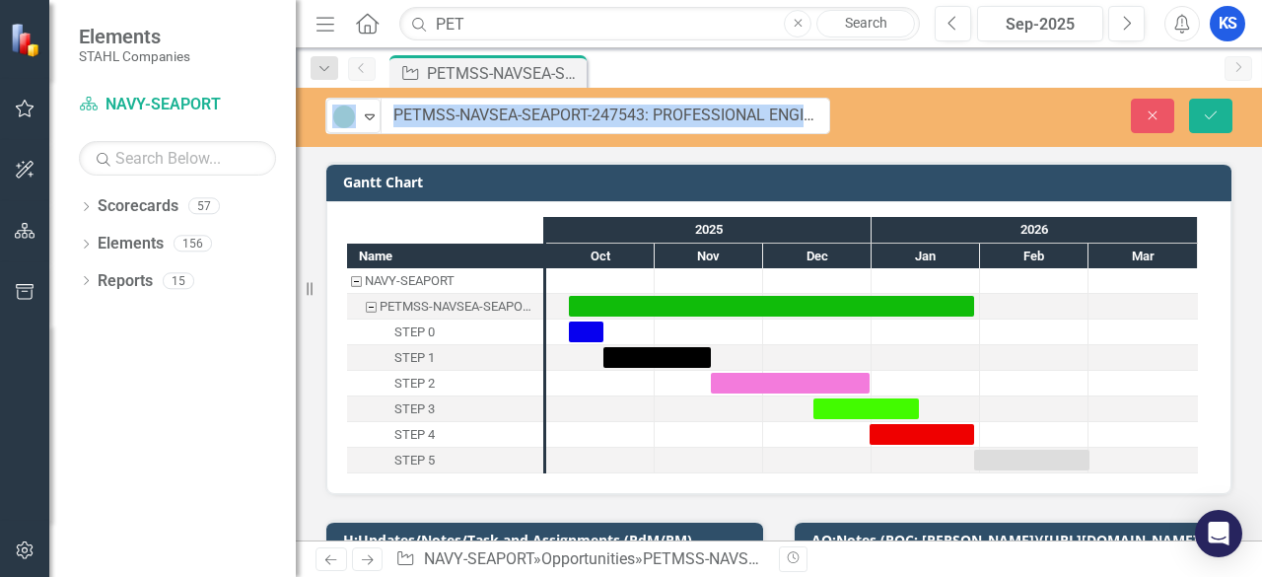
drag, startPoint x: 369, startPoint y: 113, endPoint x: 630, endPoint y: 117, distance: 261.4
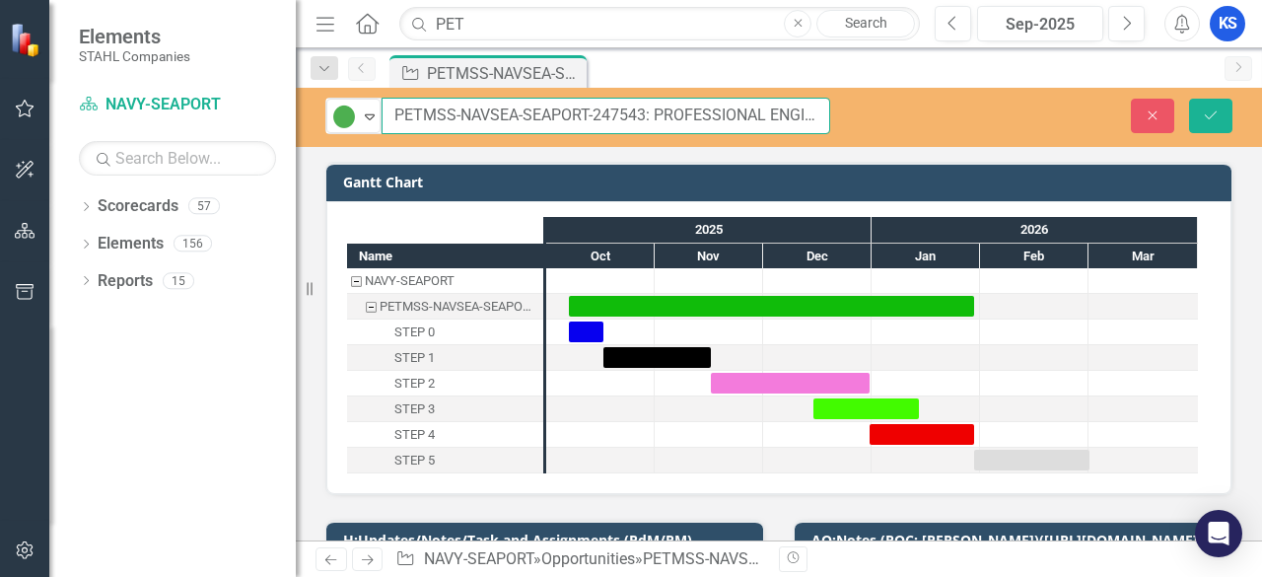
drag, startPoint x: 396, startPoint y: 111, endPoint x: 644, endPoint y: 119, distance: 247.7
click at [644, 119] on input "PETMSS-NAVSEA-SEAPORT-247543: PROFESSIONAL ENGINEERING TECHNICAL AND MANAGEMENT…" at bounding box center [606, 116] width 449 height 36
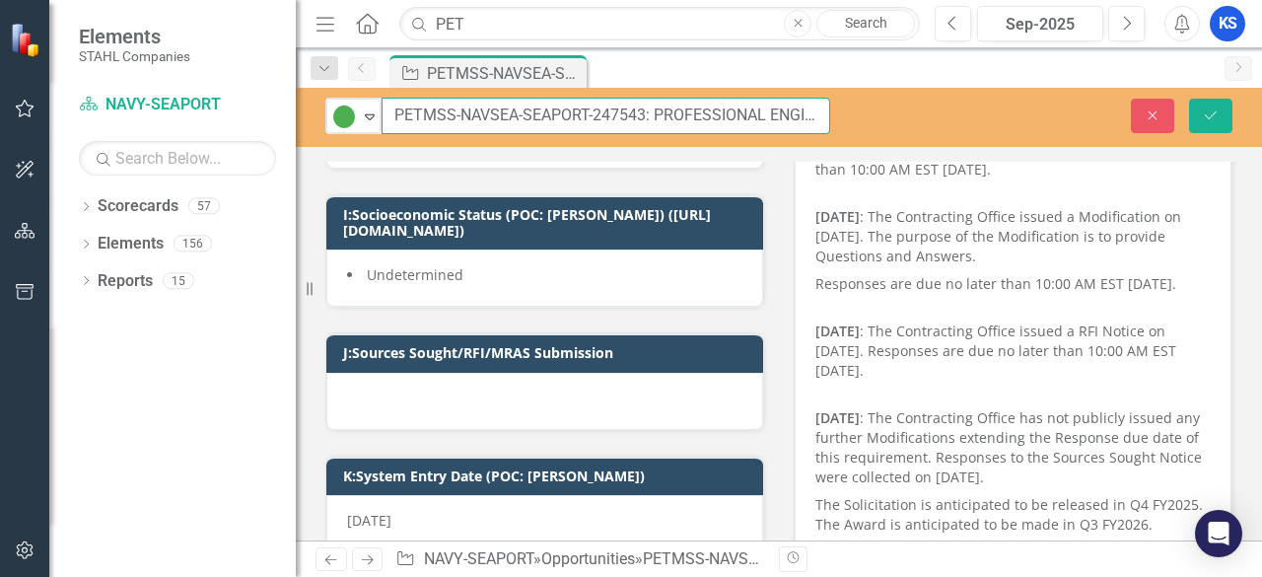
scroll to position [888, 0]
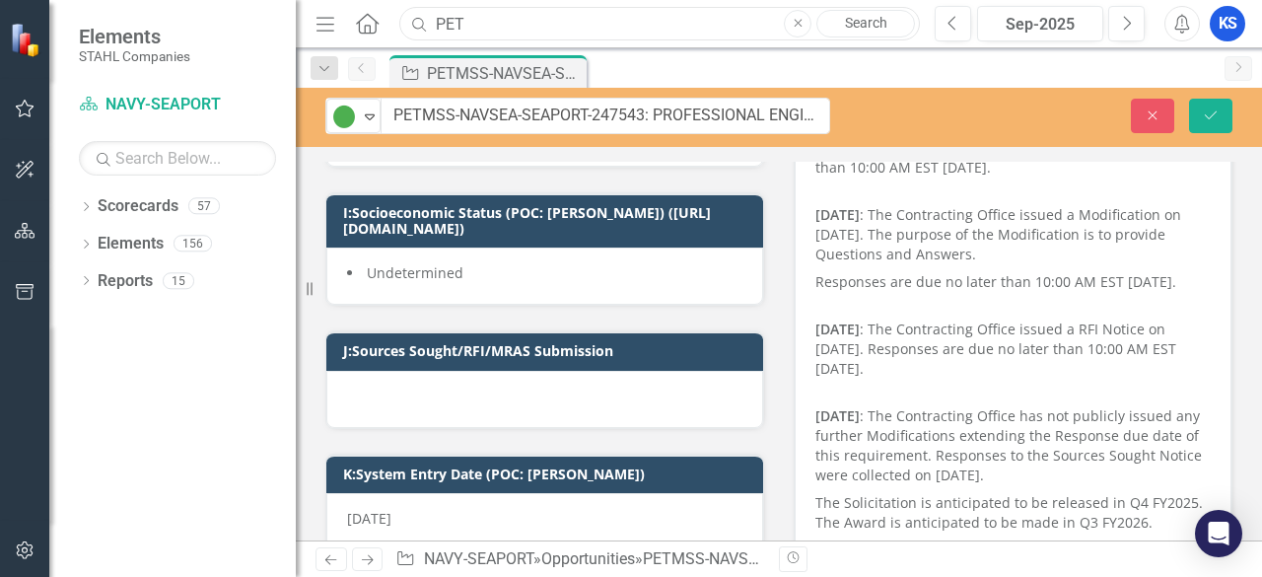
drag, startPoint x: 497, startPoint y: 21, endPoint x: 323, endPoint y: 17, distance: 174.6
click at [323, 17] on div "Menu Home Search PET Close Search" at bounding box center [613, 23] width 605 height 37
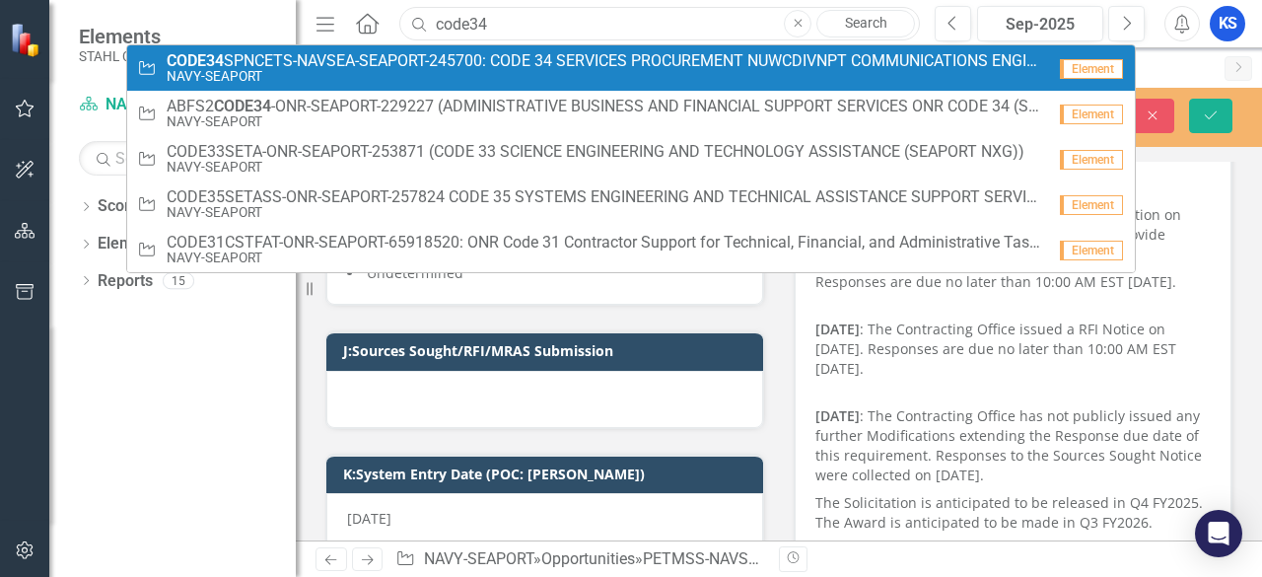
type input "code34"
click at [315, 79] on small "NAVY-SEAPORT" at bounding box center [606, 76] width 879 height 15
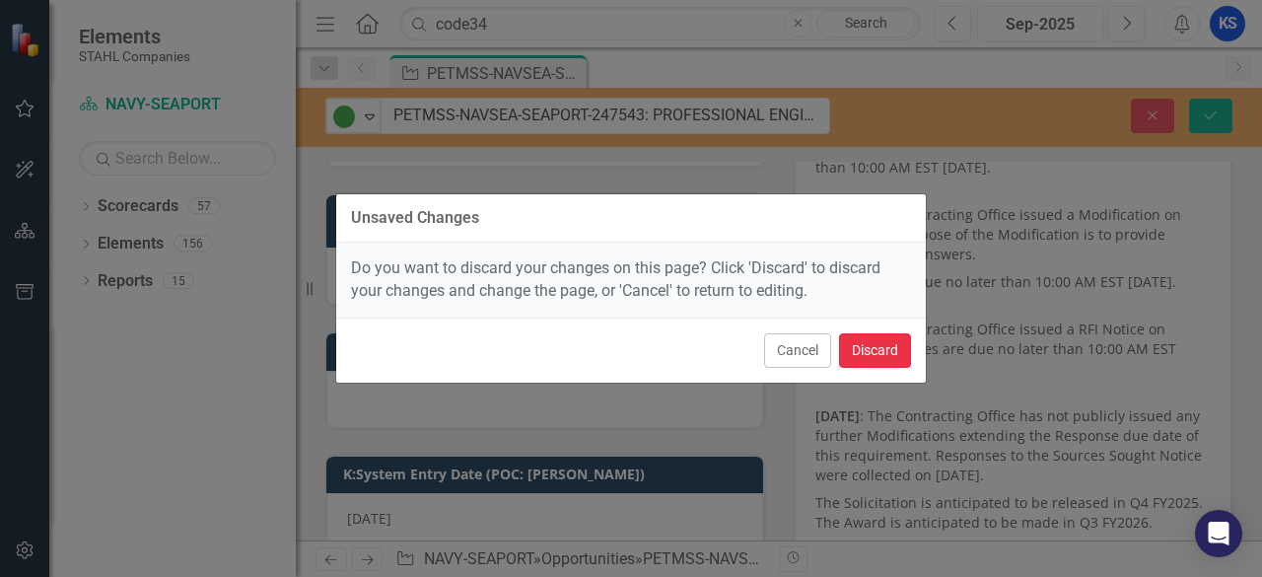
click at [892, 344] on button "Discard" at bounding box center [875, 350] width 72 height 35
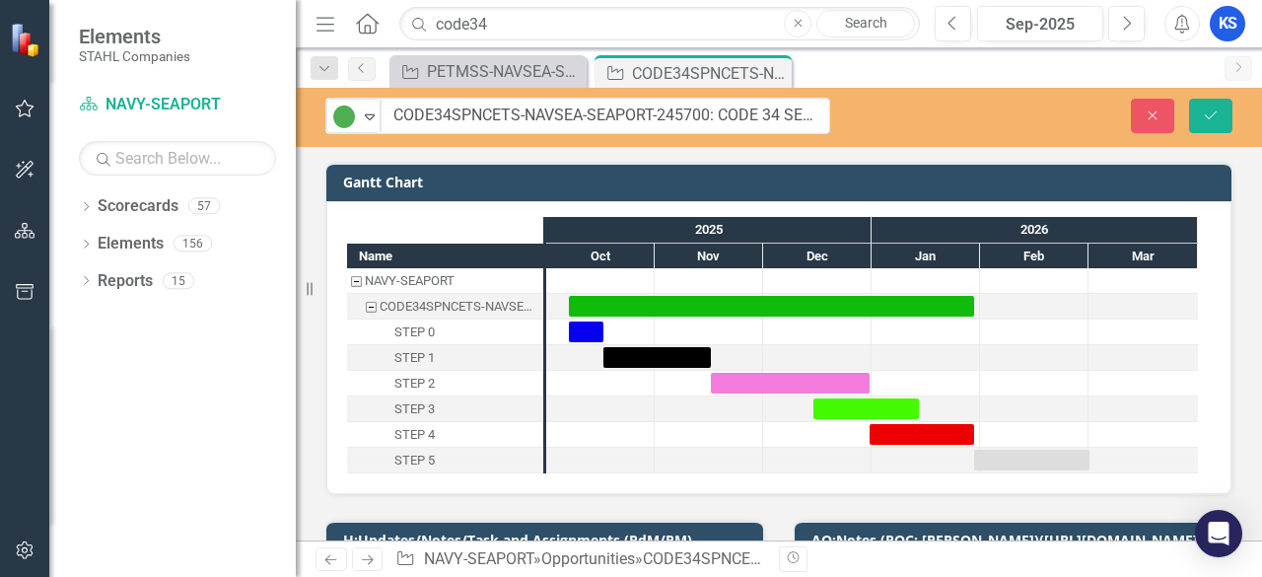
drag, startPoint x: 370, startPoint y: 115, endPoint x: 736, endPoint y: 113, distance: 365.9
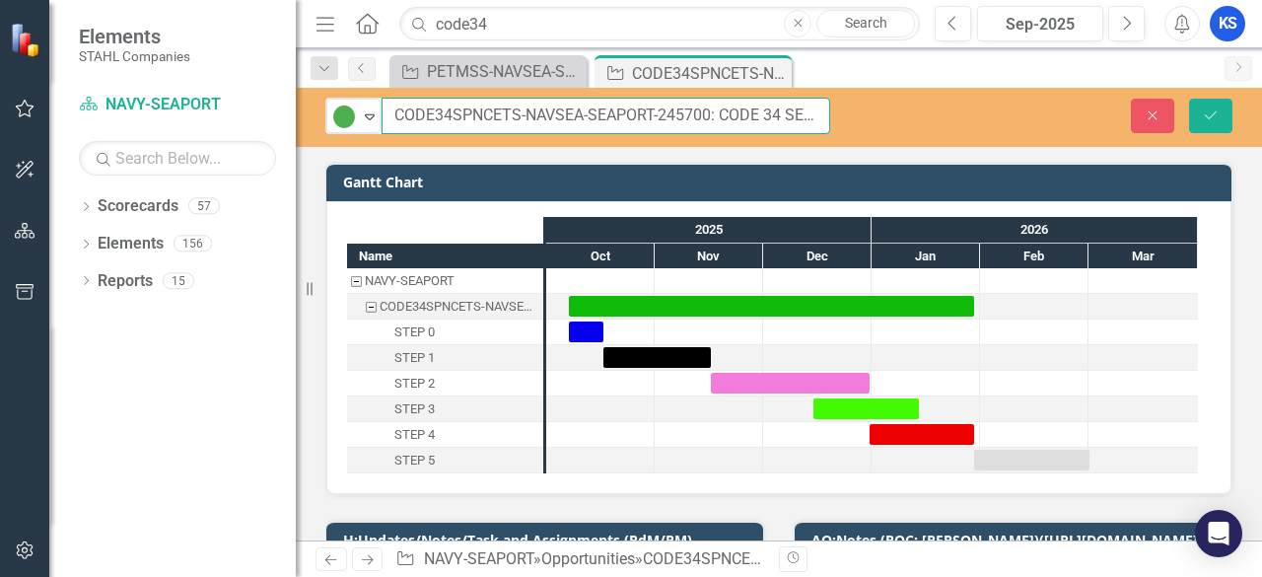
drag, startPoint x: 393, startPoint y: 112, endPoint x: 753, endPoint y: 235, distance: 381.1
click at [709, 119] on input "CODE34SPNCETS-NAVSEA-SEAPORT-245700: CODE 34 SERVICES PROCUREMENT NUWCDIVNPT CO…" at bounding box center [606, 116] width 449 height 36
click at [742, 117] on input "CODE34SPNCETS-NAVSEA-SEAPORT-245700: CODE 34 SERVICES PROCUREMENT NUWCDIVNPT CO…" at bounding box center [606, 116] width 449 height 36
drag, startPoint x: 600, startPoint y: 122, endPoint x: 453, endPoint y: 129, distance: 147.1
click at [599, 122] on input "CODE34SPNCETS-NAVSEA-SEAPORT-245700: CODE 34 SERVICES PROCUREMENT NUWCDIVNPT CO…" at bounding box center [606, 116] width 449 height 36
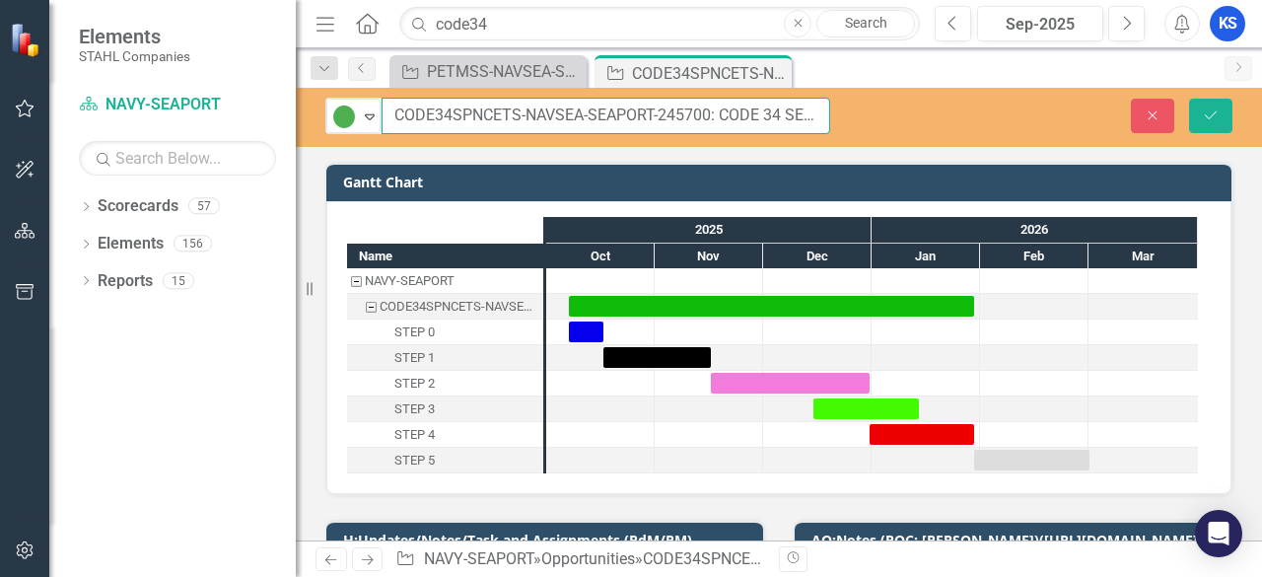
drag, startPoint x: 430, startPoint y: 123, endPoint x: 417, endPoint y: 121, distance: 13.0
click at [428, 123] on input "CODE34SPNCETS-NAVSEA-SEAPORT-245700: CODE 34 SERVICES PROCUREMENT NUWCDIVNPT CO…" at bounding box center [606, 116] width 449 height 36
click at [402, 115] on input "CODE34SPNCETS-NAVSEA-SEAPORT-245700: CODE 34 SERVICES PROCUREMENT NUWCDIVNPT CO…" at bounding box center [606, 116] width 449 height 36
drag, startPoint x: 395, startPoint y: 115, endPoint x: 704, endPoint y: 125, distance: 309.8
click at [710, 109] on input "CODE34SPNCETS-NAVSEA-SEAPORT-245700: CODE 34 SERVICES PROCUREMENT NUWCDIVNPT CO…" at bounding box center [606, 116] width 449 height 36
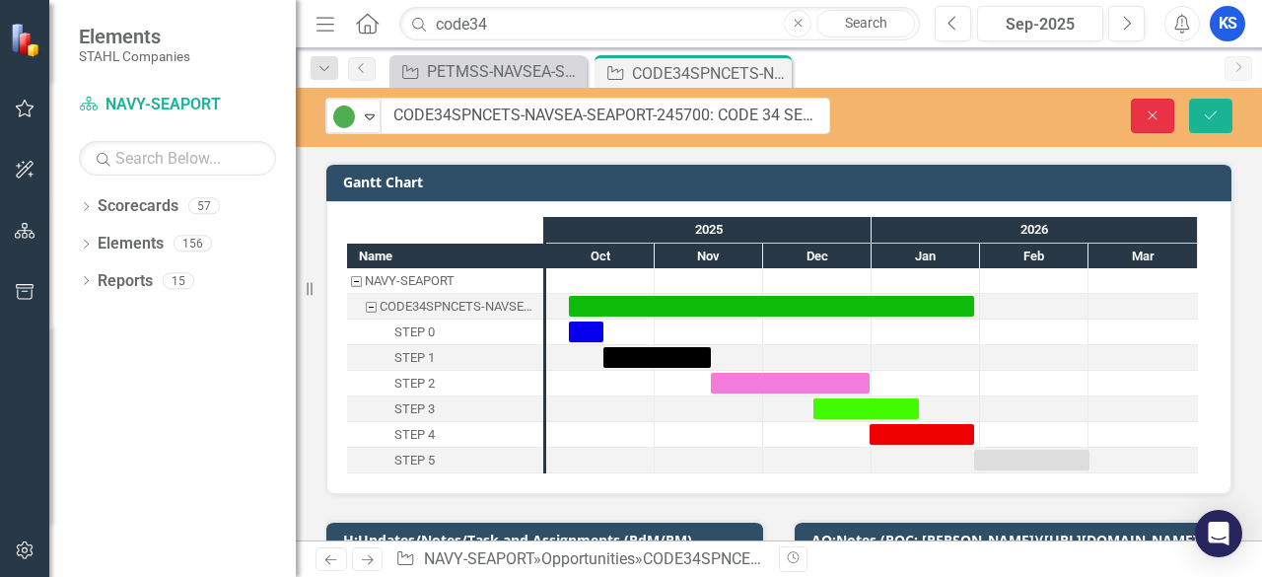
click at [1158, 110] on icon "Close" at bounding box center [1153, 115] width 18 height 14
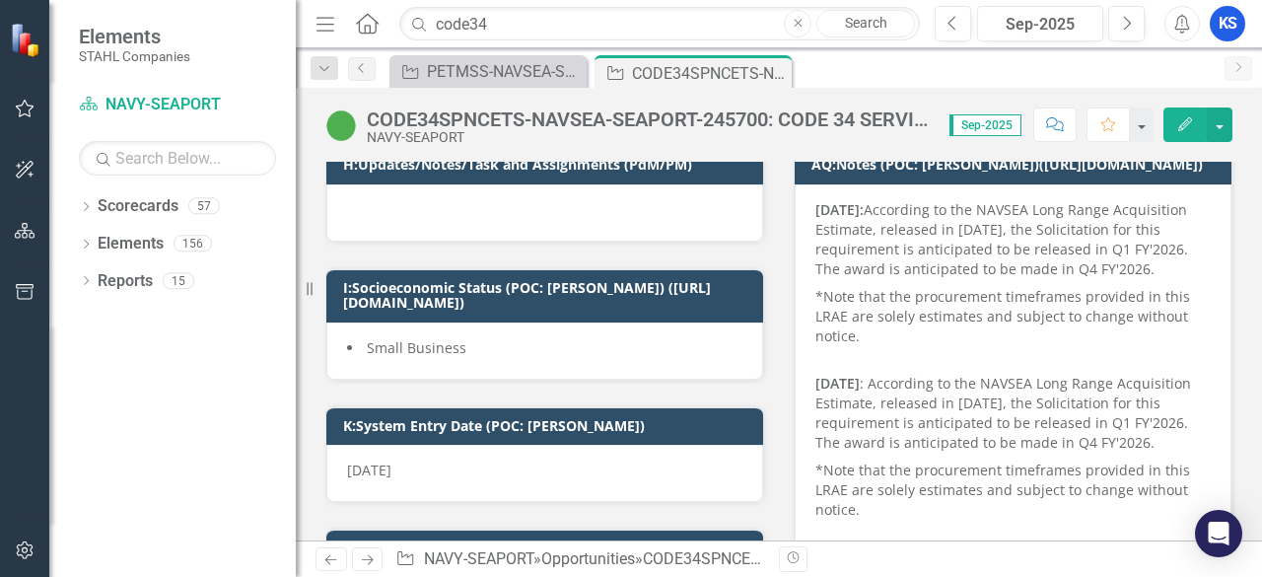
scroll to position [493, 0]
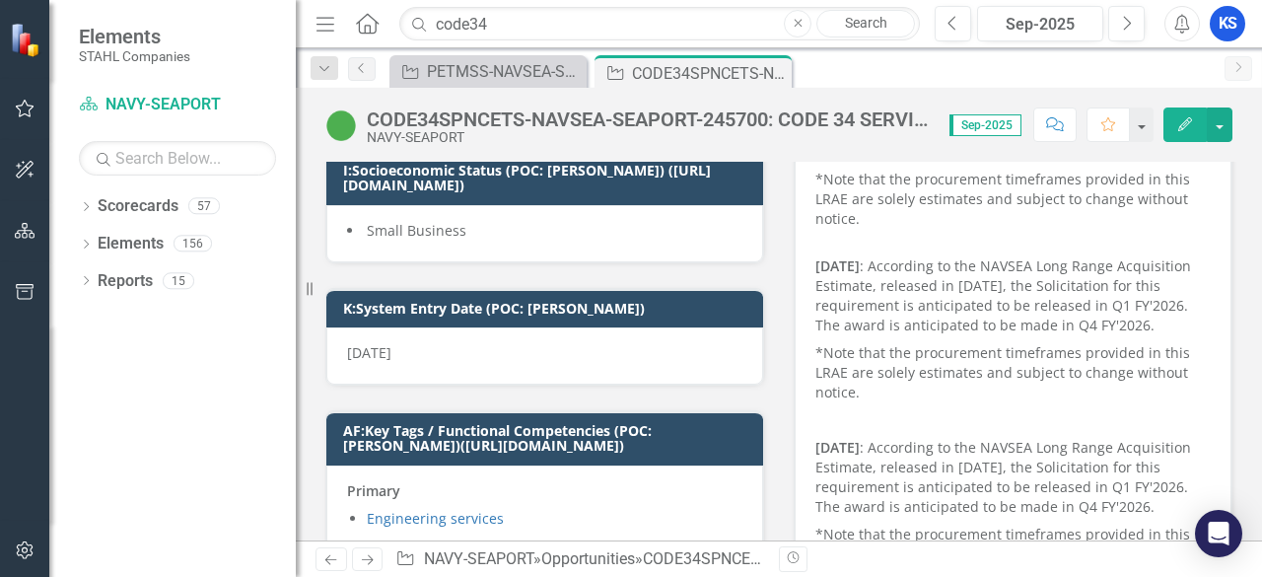
click at [411, 230] on span "Small Business" at bounding box center [417, 230] width 100 height 19
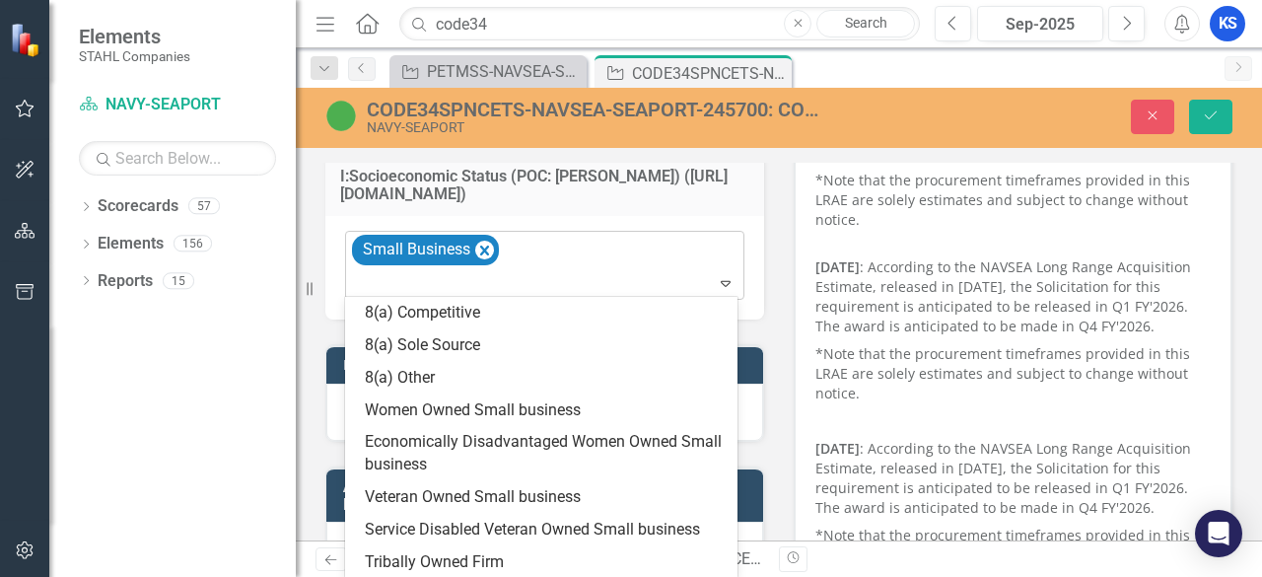
click at [716, 283] on icon "Expand" at bounding box center [726, 283] width 20 height 16
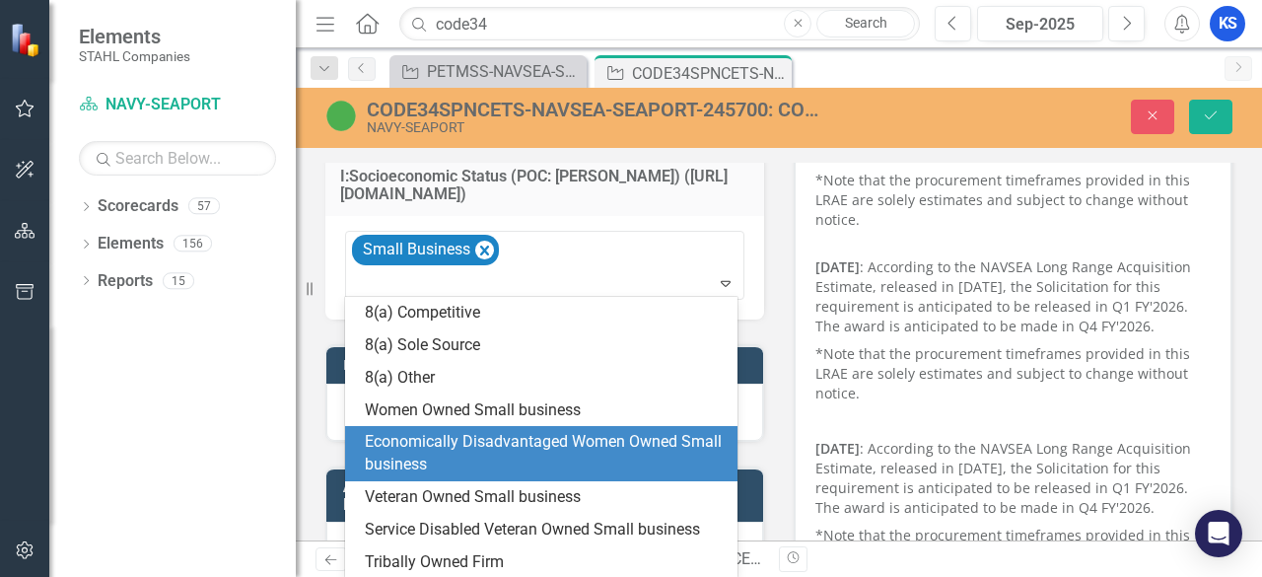
click at [486, 445] on div "Economically Disadvantaged Women Owned Small business" at bounding box center [545, 453] width 361 height 45
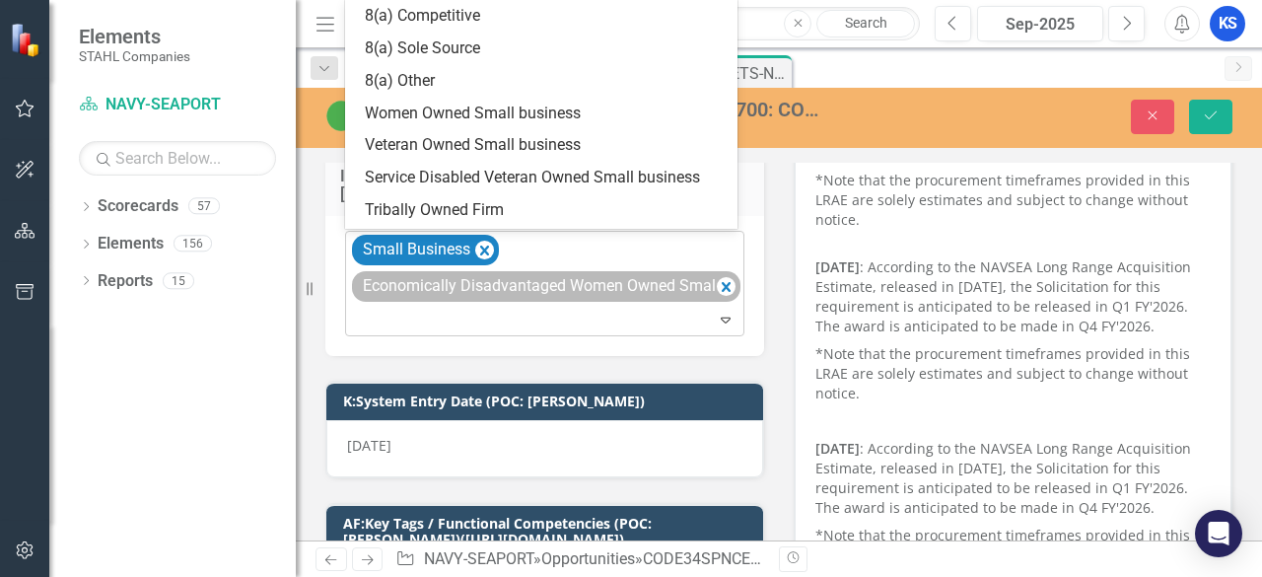
click at [708, 280] on div "Economically Disadvantaged Women Owned Small business" at bounding box center [546, 286] width 389 height 31
click at [722, 284] on icon "Remove Economically Disadvantaged Women Owned Small business" at bounding box center [726, 287] width 9 height 10
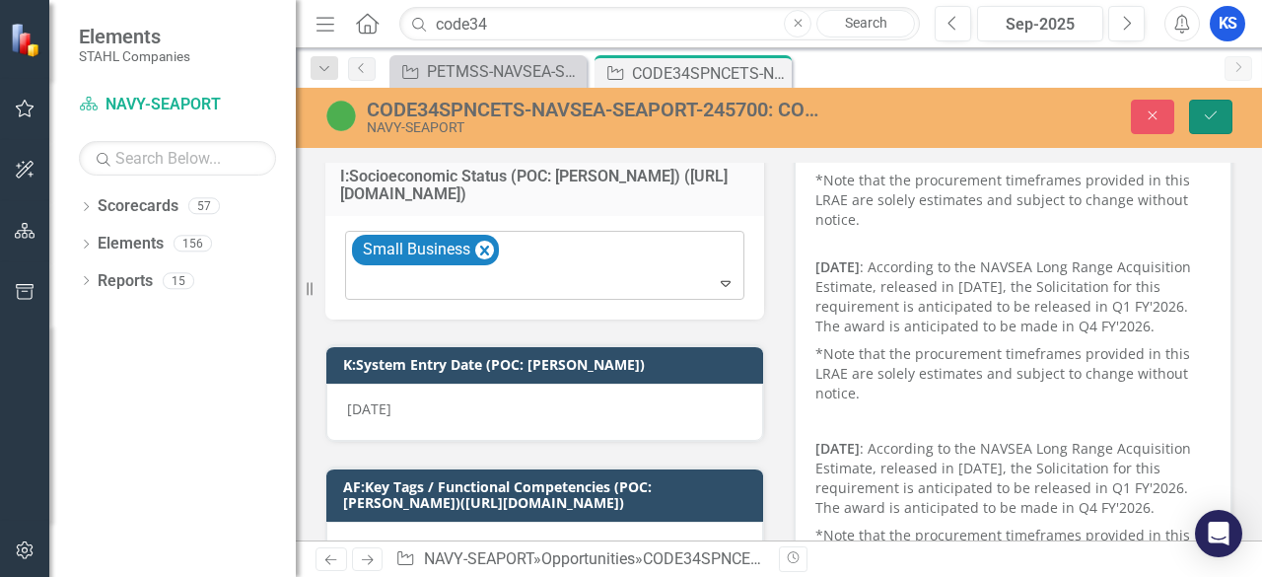
click at [1207, 111] on icon "Save" at bounding box center [1211, 115] width 18 height 14
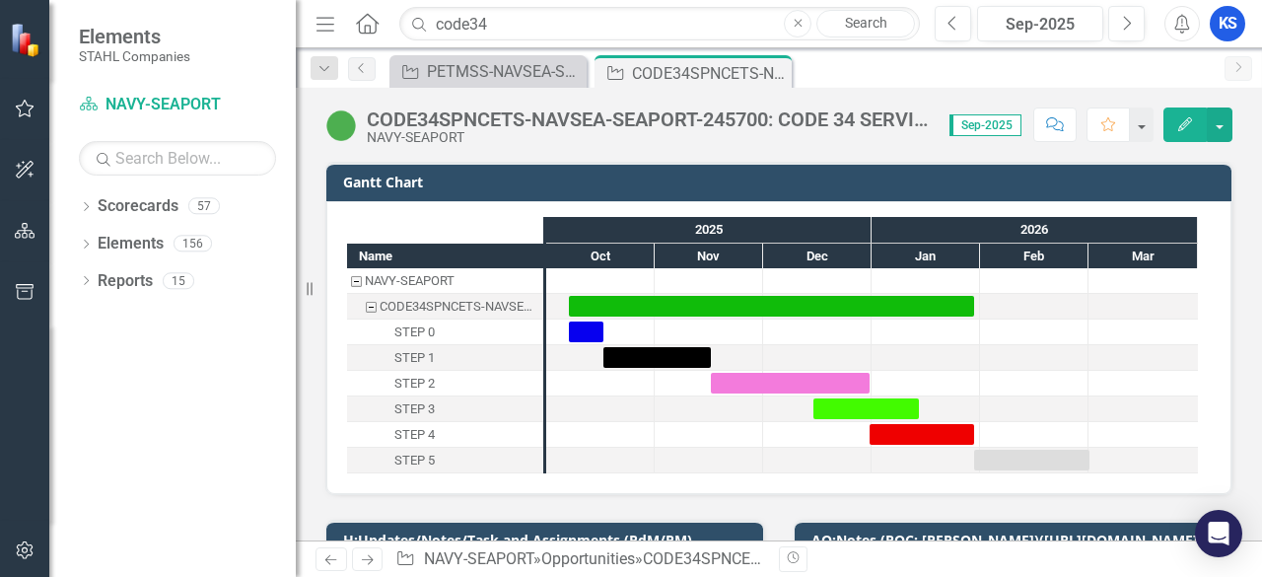
click at [626, 120] on div "CODE34SPNCETS-NAVSEA-SEAPORT-245700: CODE 34 SERVICES PROCUREMENT NUWCDIVNPT CO…" at bounding box center [648, 119] width 563 height 22
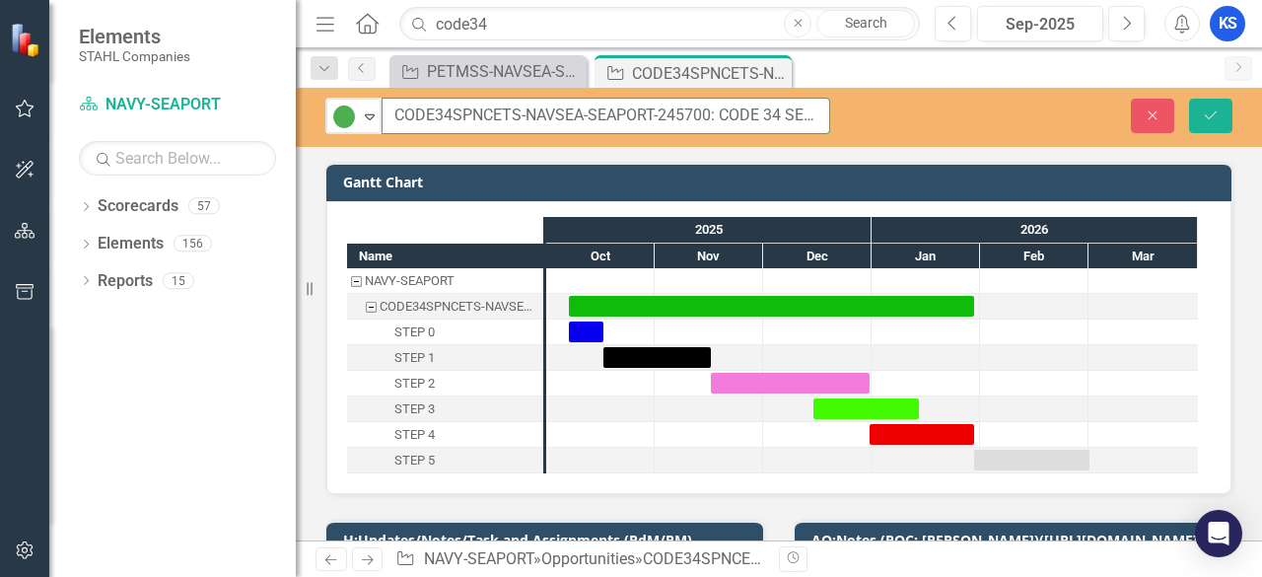
click at [620, 113] on input "CODE34SPNCETS-NAVSEA-SEAPORT-245700: CODE 34 SERVICES PROCUREMENT NUWCDIVNPT CO…" at bounding box center [606, 116] width 449 height 36
type input "CODE34SPNCETS-NAVSEA-245700: CODE 34 SERVICES PROCUREMENT NUWCDIVNPT COMMUNICAT…"
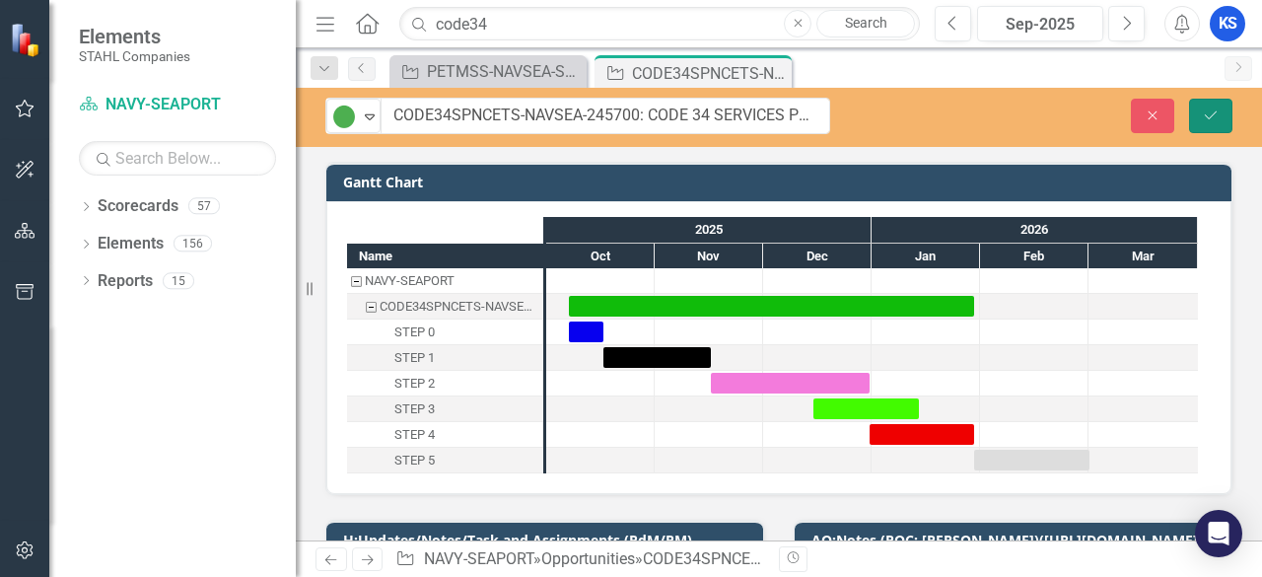
click at [1203, 115] on icon "Save" at bounding box center [1211, 115] width 18 height 14
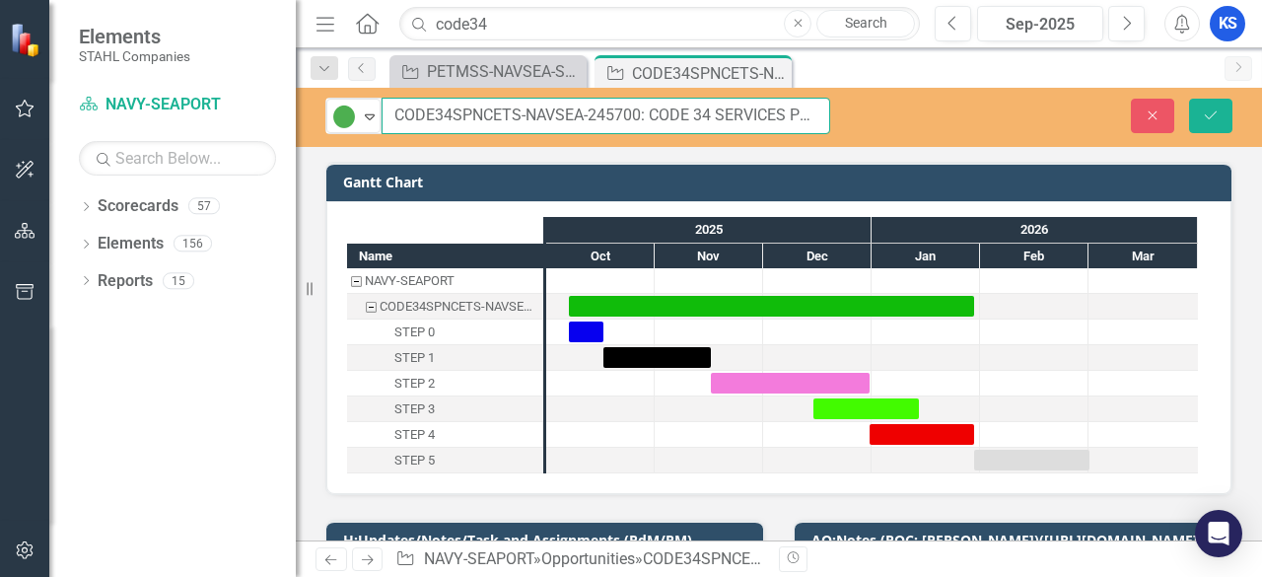
drag, startPoint x: 393, startPoint y: 111, endPoint x: 639, endPoint y: 113, distance: 246.6
click at [639, 113] on input "CODE34SPNCETS-NAVSEA-245700: CODE 34 SERVICES PROCUREMENT NUWCDIVNPT COMMUNICAT…" at bounding box center [606, 116] width 449 height 36
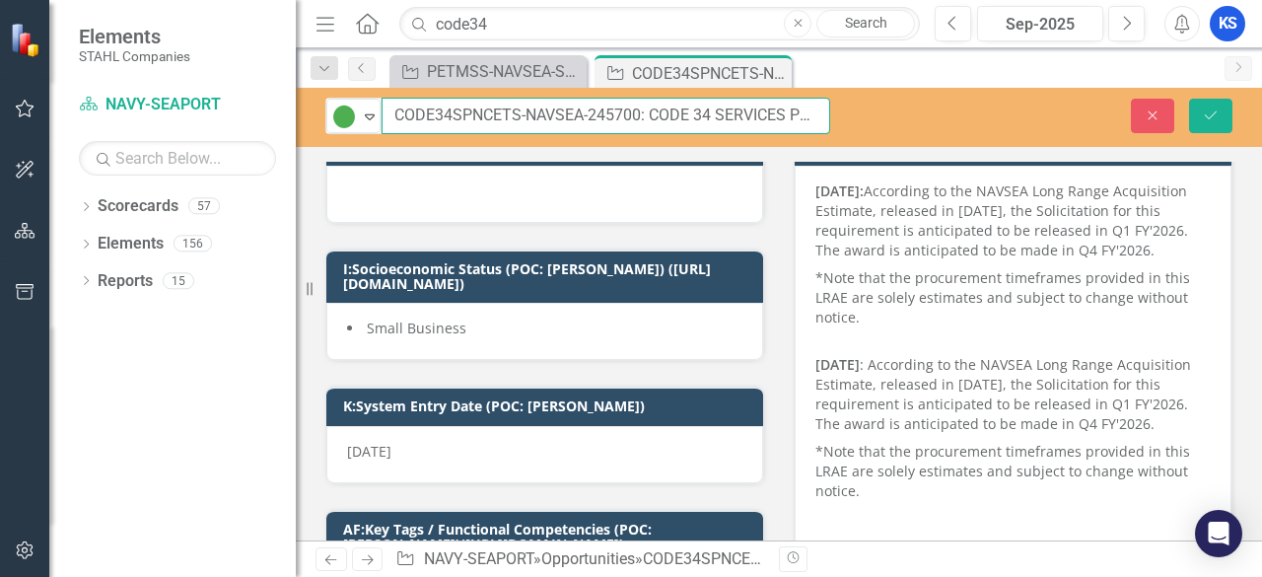
scroll to position [0, 0]
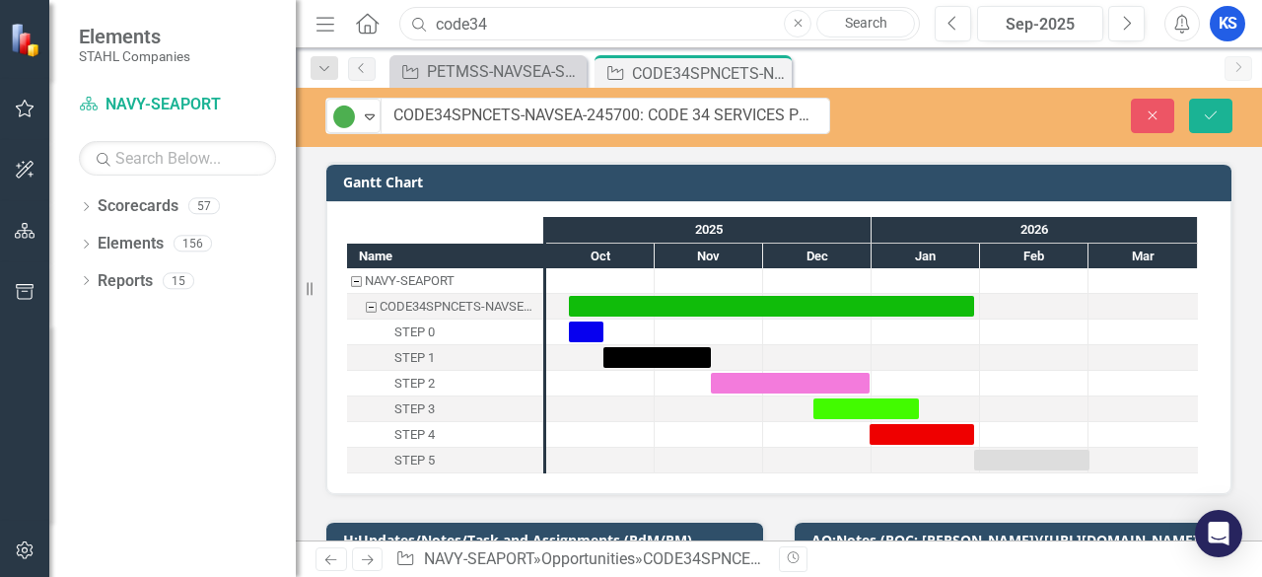
click at [483, 29] on input "code34" at bounding box center [659, 24] width 521 height 35
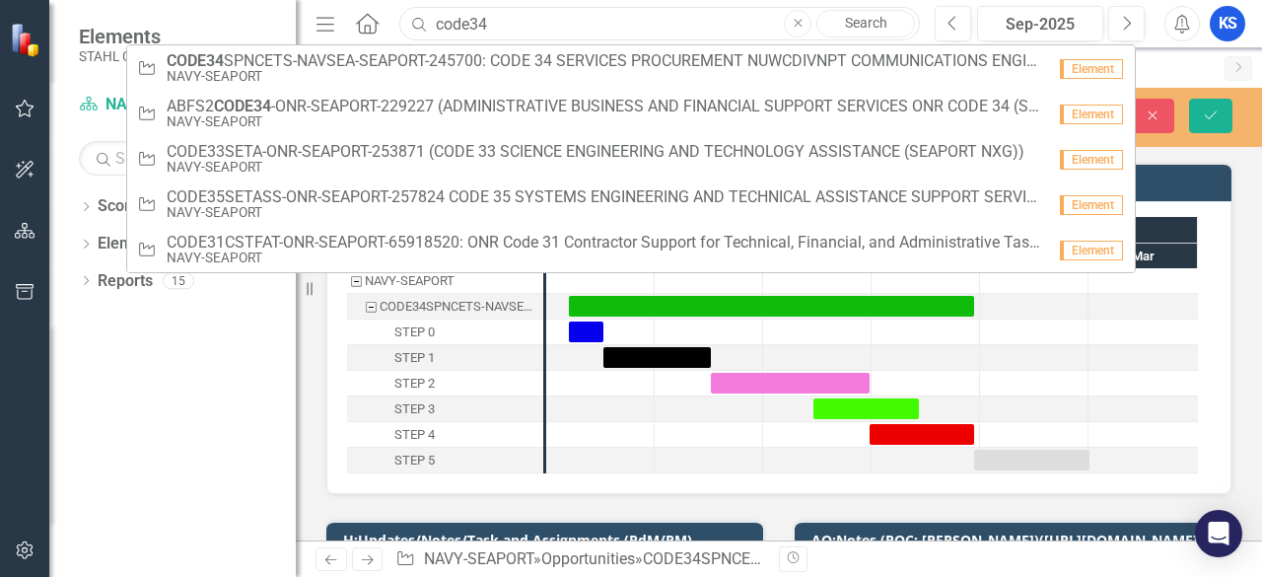
drag, startPoint x: 505, startPoint y: 25, endPoint x: 217, endPoint y: 40, distance: 288.4
click at [217, 40] on div "Elements [PERSON_NAME] Companies Scorecard NAVY-SEAPORT Search Dropdown Scoreca…" at bounding box center [631, 288] width 1262 height 577
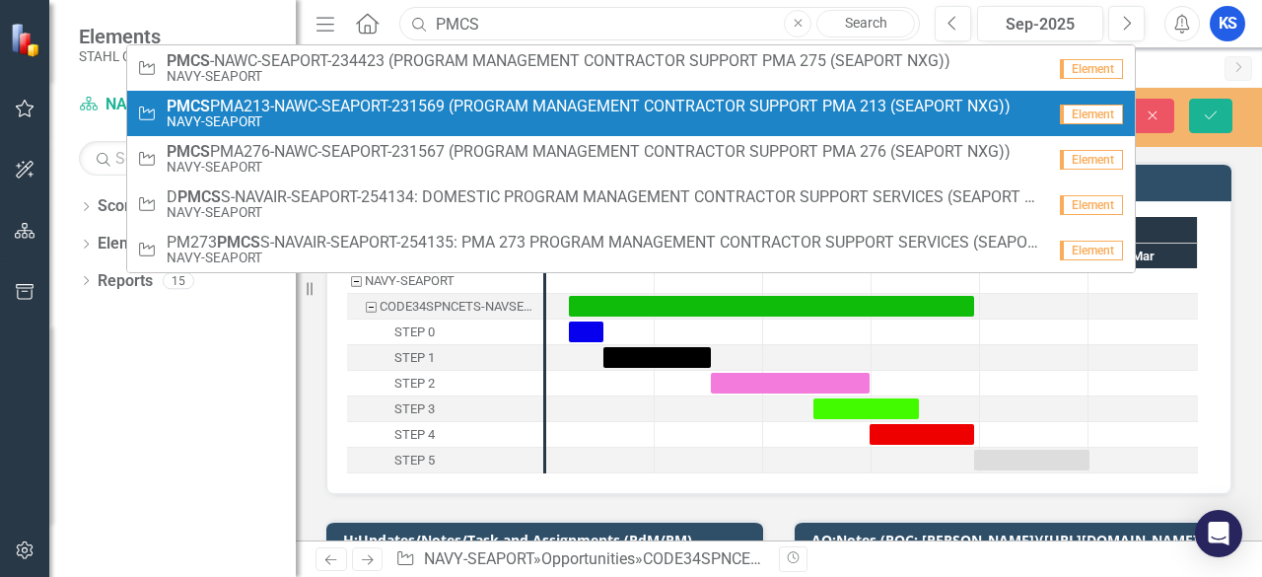
type input "PMCS"
click at [247, 121] on small "NAVY-SEAPORT" at bounding box center [589, 121] width 844 height 15
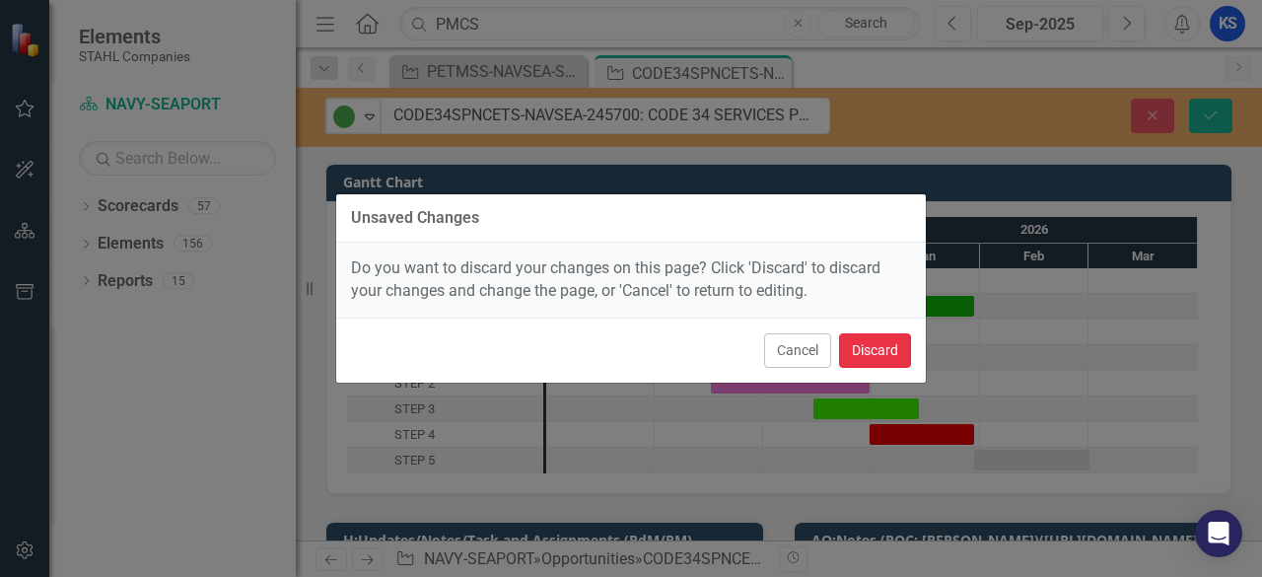
drag, startPoint x: 887, startPoint y: 347, endPoint x: 451, endPoint y: 1, distance: 556.7
click at [884, 346] on button "Discard" at bounding box center [875, 350] width 72 height 35
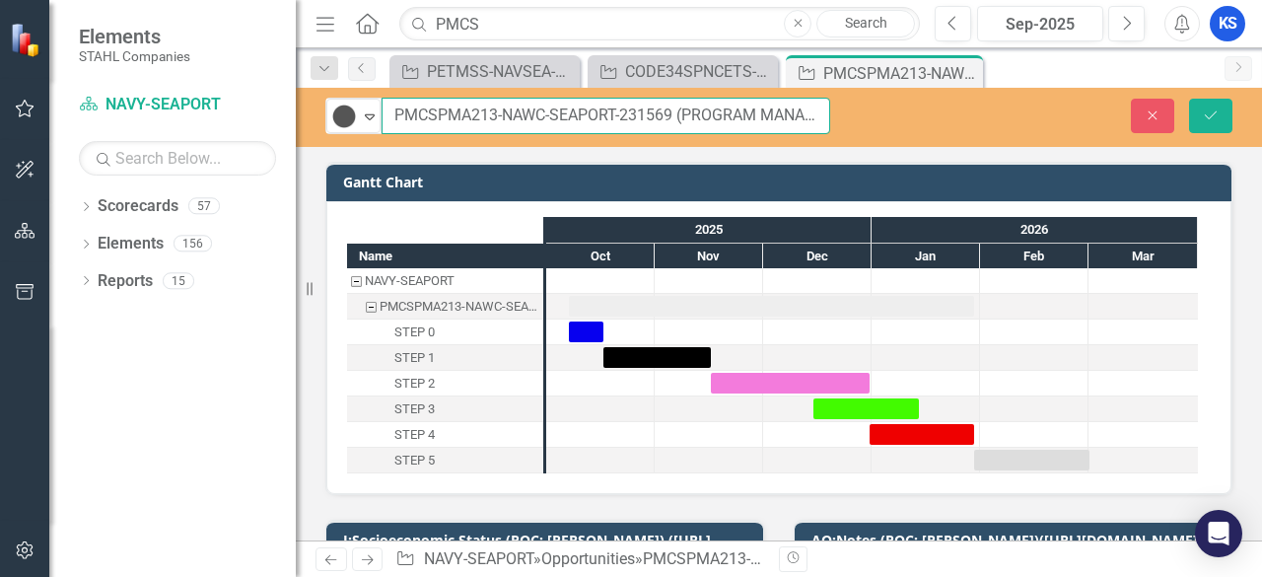
click at [490, 117] on input "PMCSPMA213-NAWC-SEAPORT-231569 (PROGRAM MANAGEMENT CONTRACTOR SUPPORT PMA 213 (…" at bounding box center [606, 116] width 449 height 36
click at [592, 109] on input "PMCSPMA213-NAWC-SEAPORT-231569 (PROGRAM MANAGEMENT CONTRACTOR SUPPORT PMA 213 (…" at bounding box center [606, 116] width 449 height 36
click at [580, 115] on input "PMCSPMA213-NAWC-SEAPORT-231569 (PROGRAM MANAGEMENT CONTRACTOR SUPPORT PMA 213 (…" at bounding box center [606, 116] width 449 height 36
drag, startPoint x: 602, startPoint y: 115, endPoint x: 379, endPoint y: 128, distance: 223.3
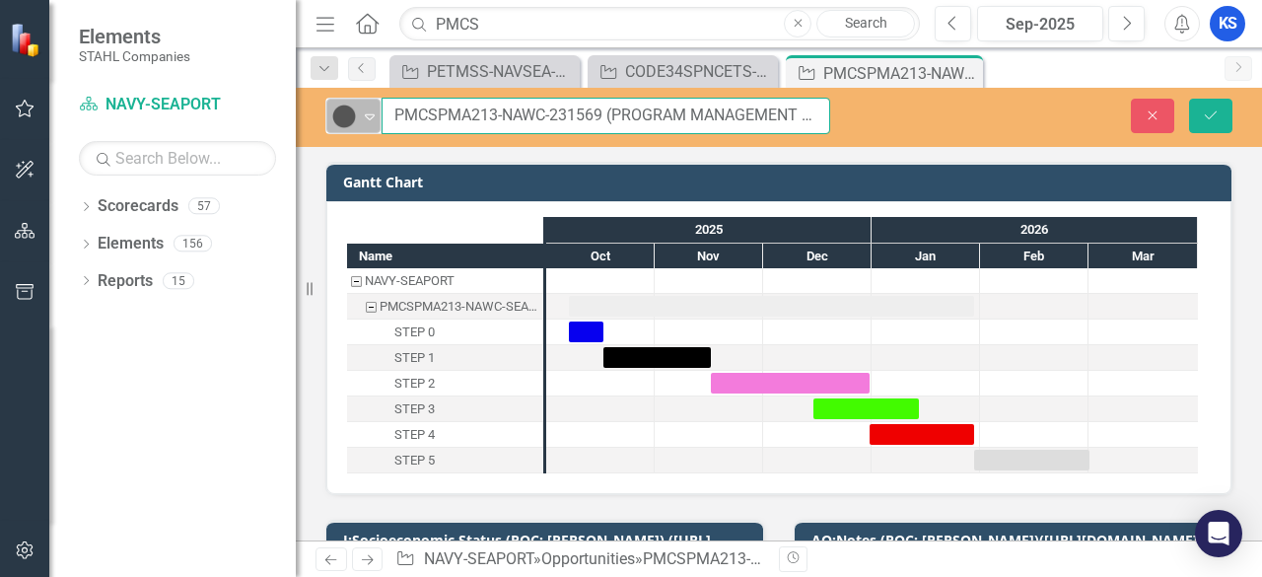
click at [383, 121] on input "PMCSPMA213-NAWC-231569 (PROGRAM MANAGEMENT CONTRACTOR SUPPORT PMA 213 (SEAPORT …" at bounding box center [606, 116] width 449 height 36
type input "PMCSPMA213-NAWC-231569 (PROGRAM MANAGEMENT CONTRACTOR SUPPORT PMA 213 (SEAPORT …"
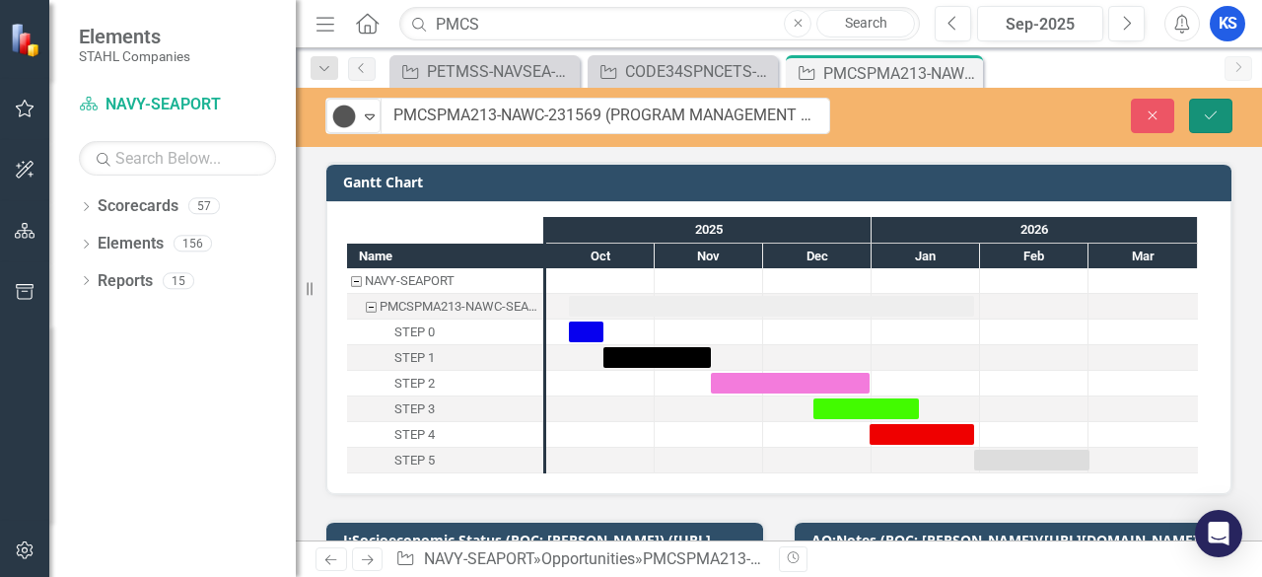
drag, startPoint x: 1215, startPoint y: 113, endPoint x: 1196, endPoint y: 131, distance: 25.8
click at [1215, 114] on icon "Save" at bounding box center [1211, 115] width 18 height 14
